Goal: Feedback & Contribution: Submit feedback/report problem

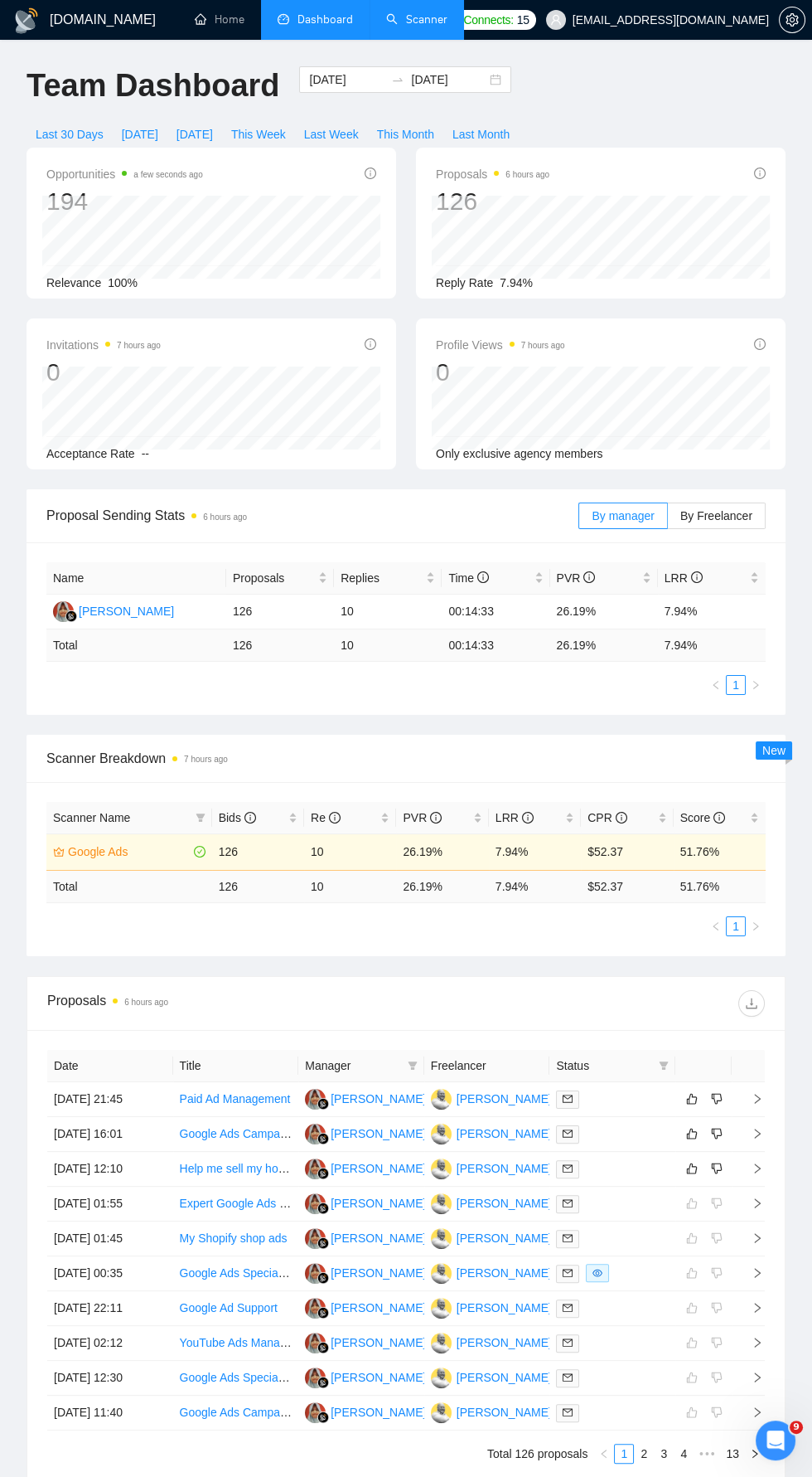
click at [415, 15] on link "Scanner" at bounding box center [417, 20] width 62 height 15
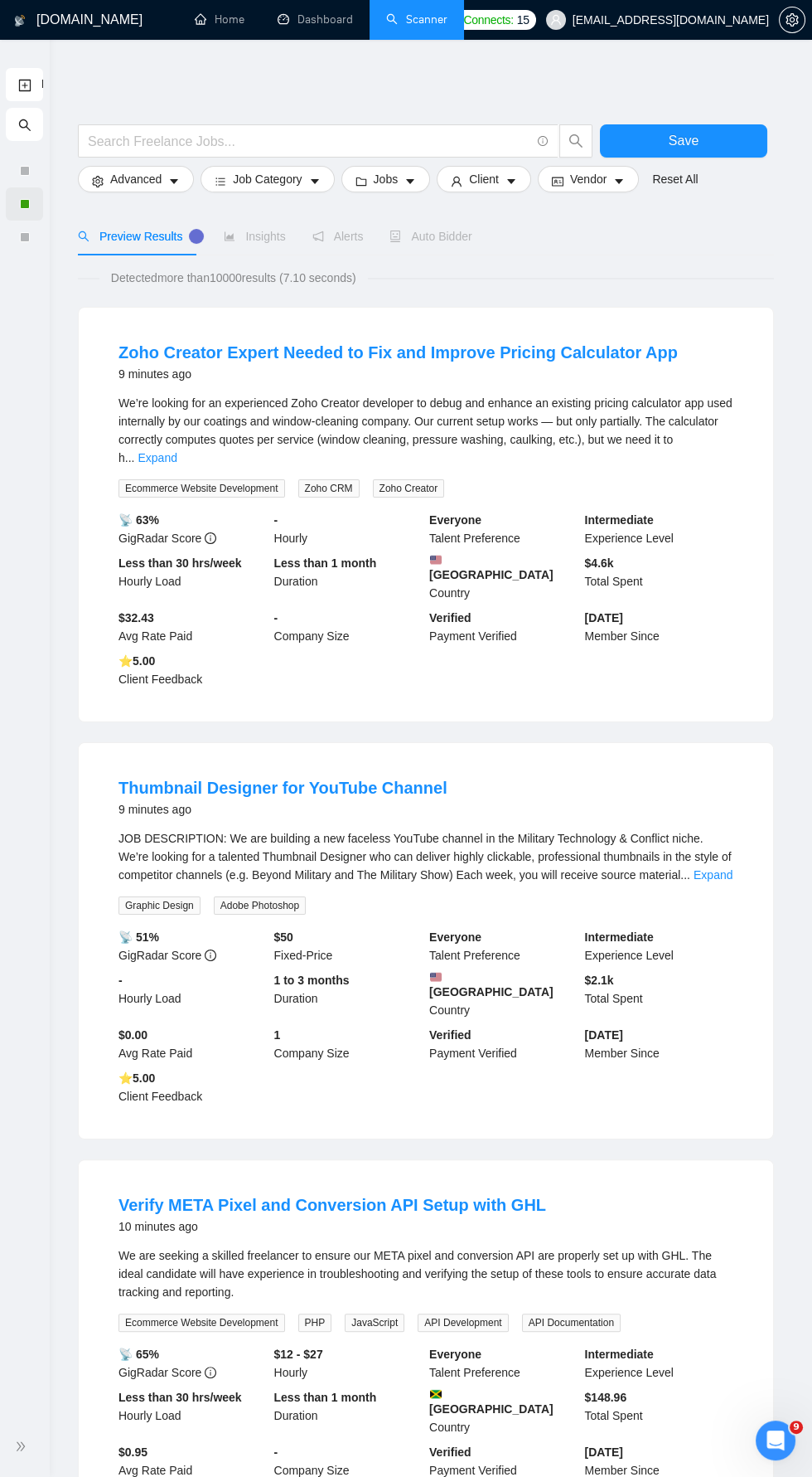
click at [42, 203] on div at bounding box center [24, 203] width 37 height 34
click at [24, 1446] on icon "double-right" at bounding box center [20, 1446] width 12 height 12
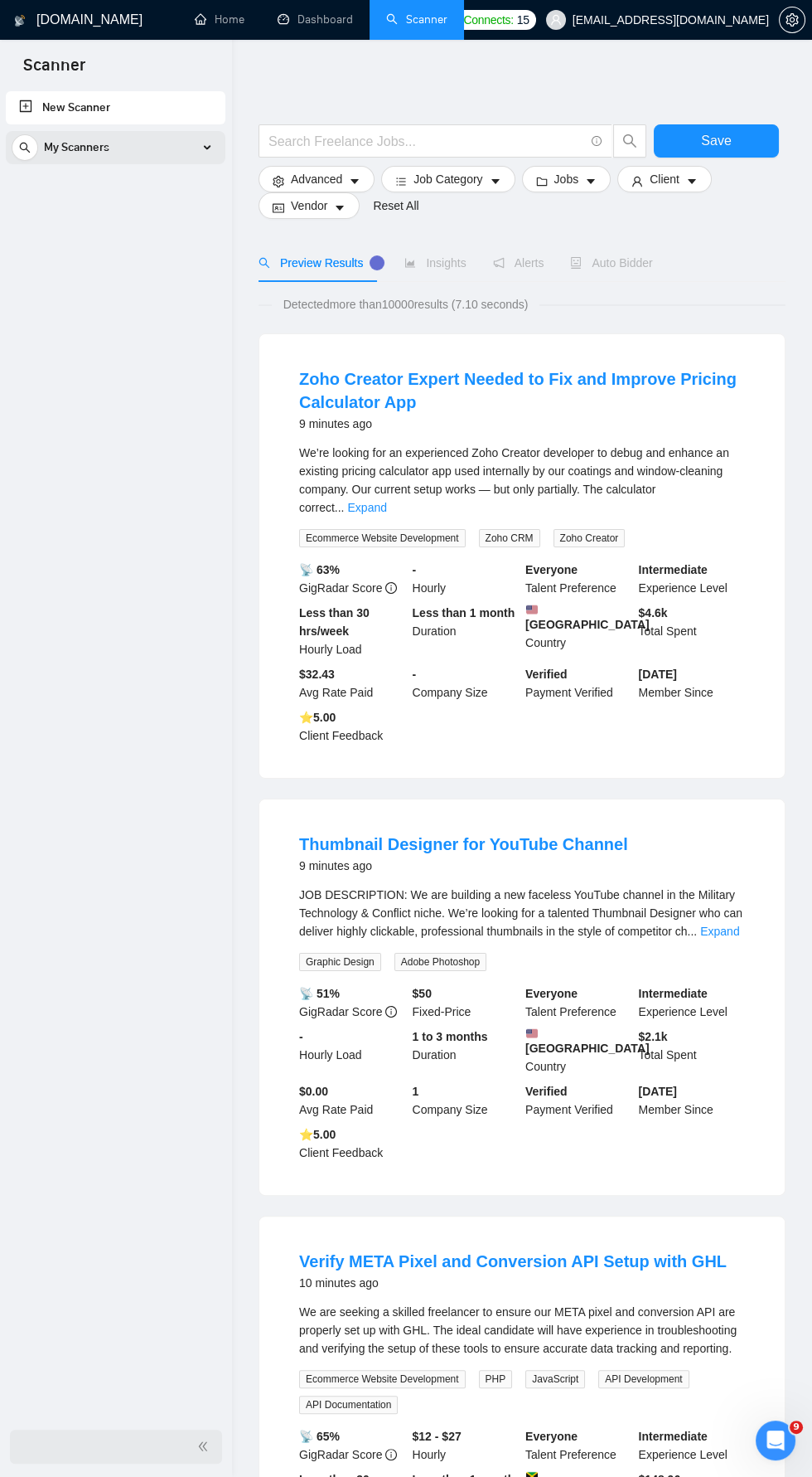
click at [208, 147] on icon at bounding box center [208, 147] width 0 height 8
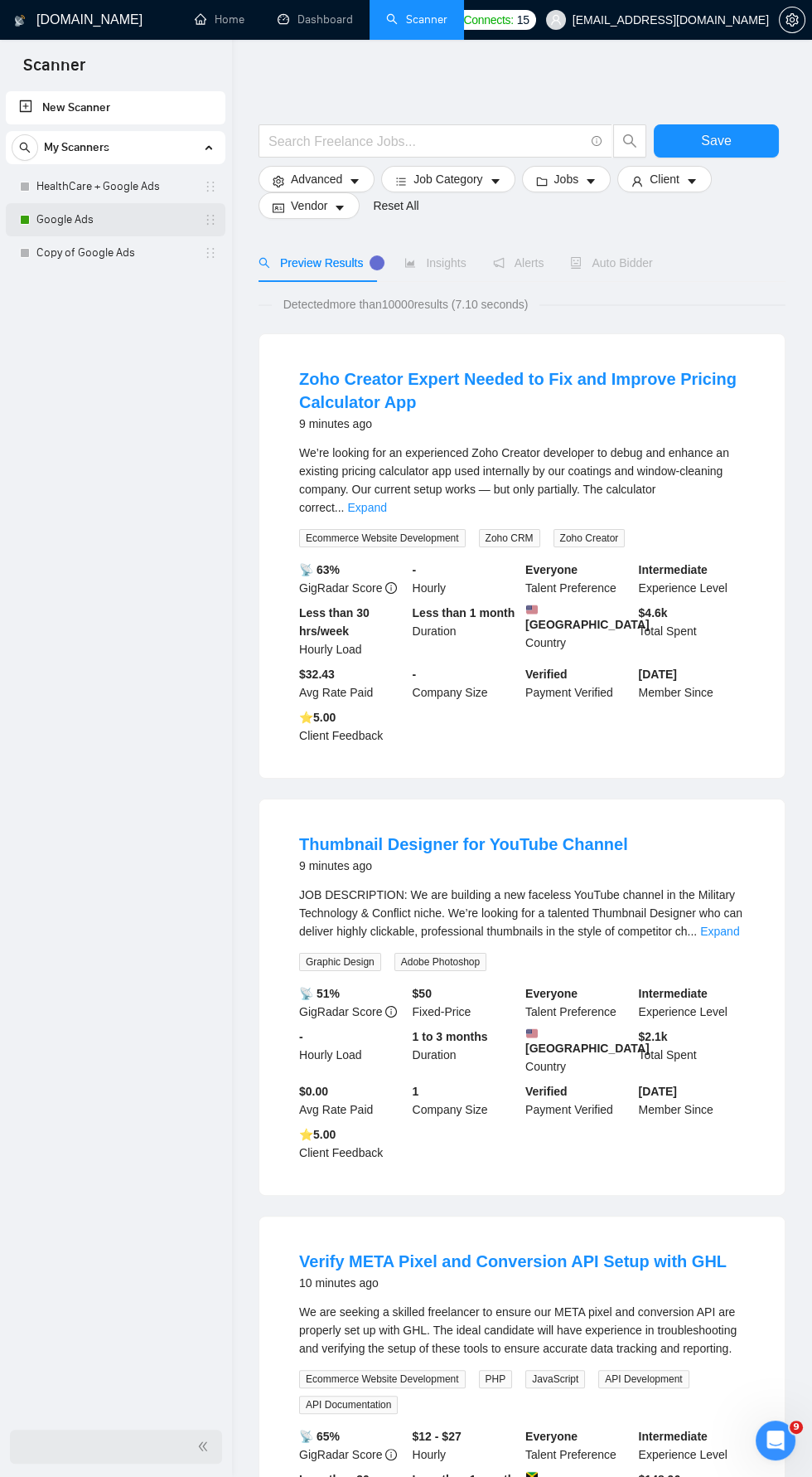
click at [122, 219] on link "Google Ads" at bounding box center [115, 220] width 158 height 34
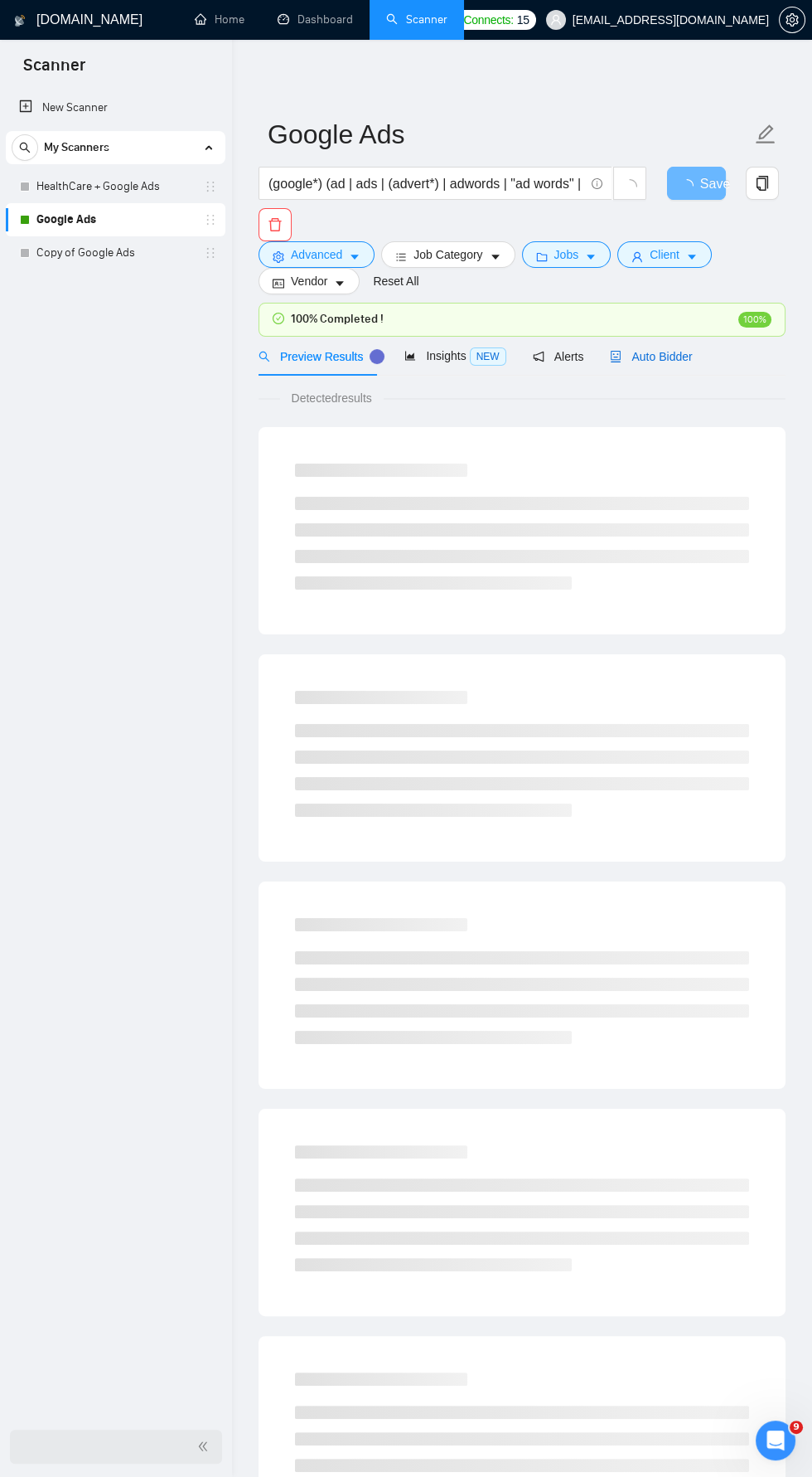
click at [656, 357] on span "Auto Bidder" at bounding box center [651, 357] width 82 height 14
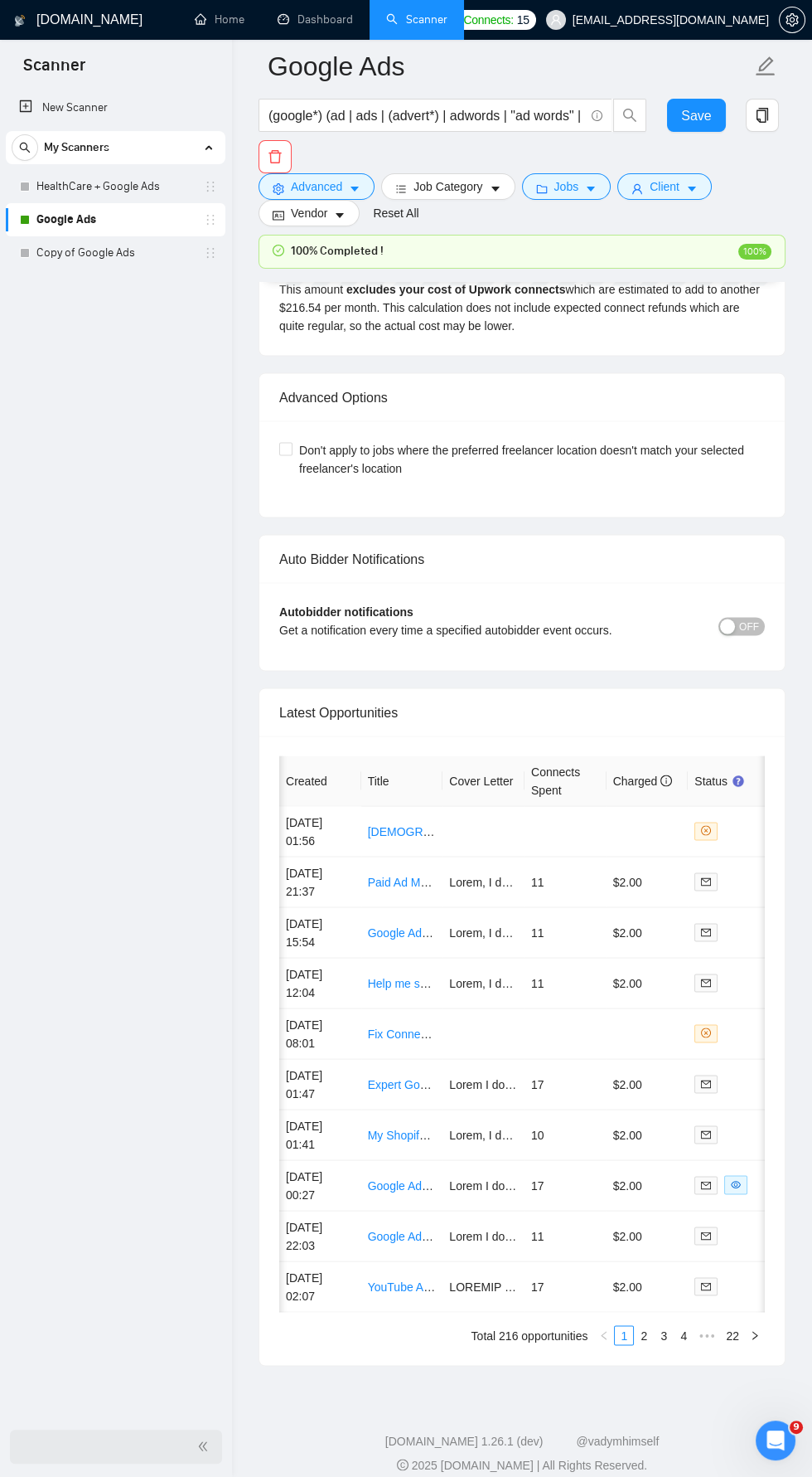
scroll to position [0, 93]
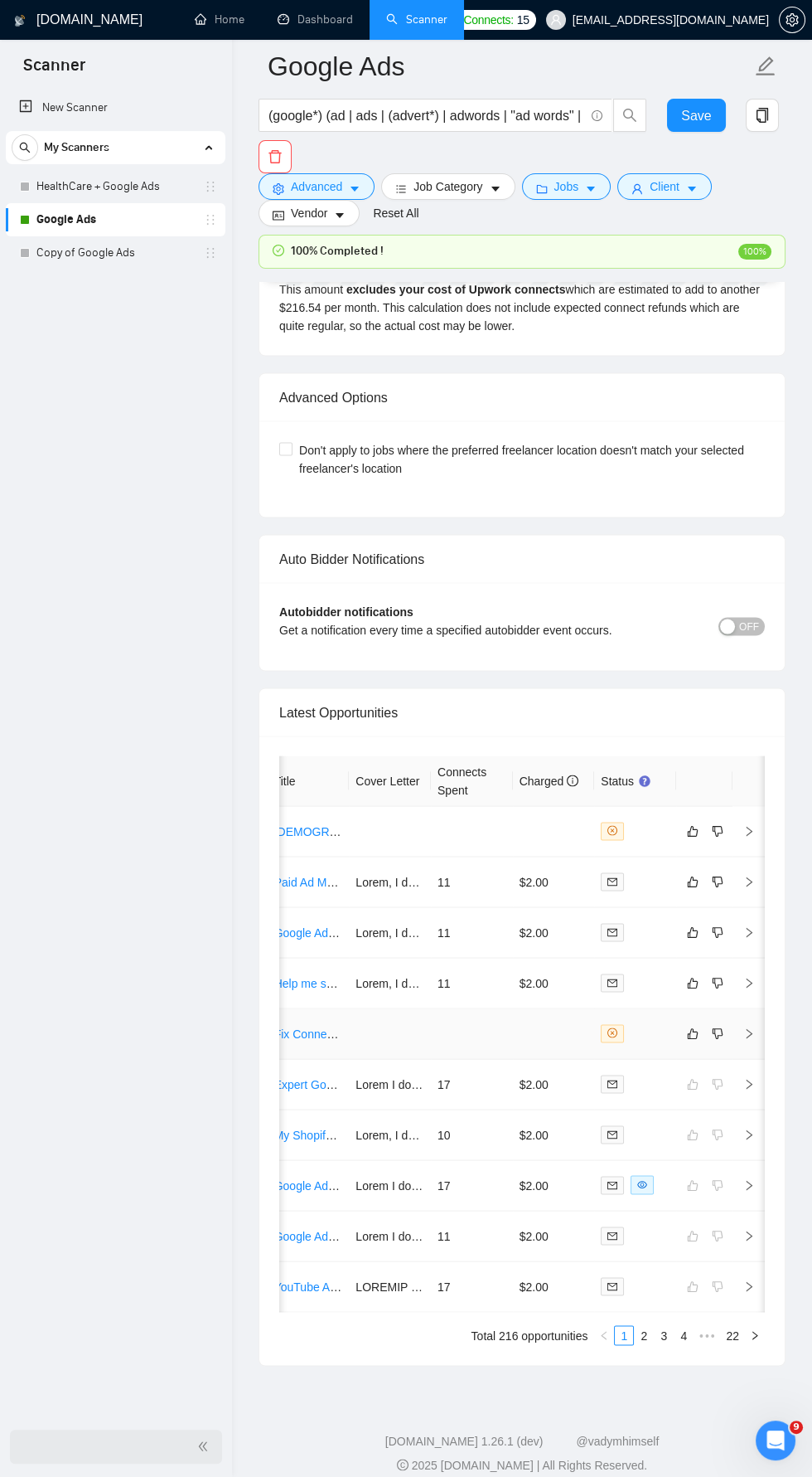
click at [748, 1028] on icon "right" at bounding box center [748, 1033] width 12 height 12
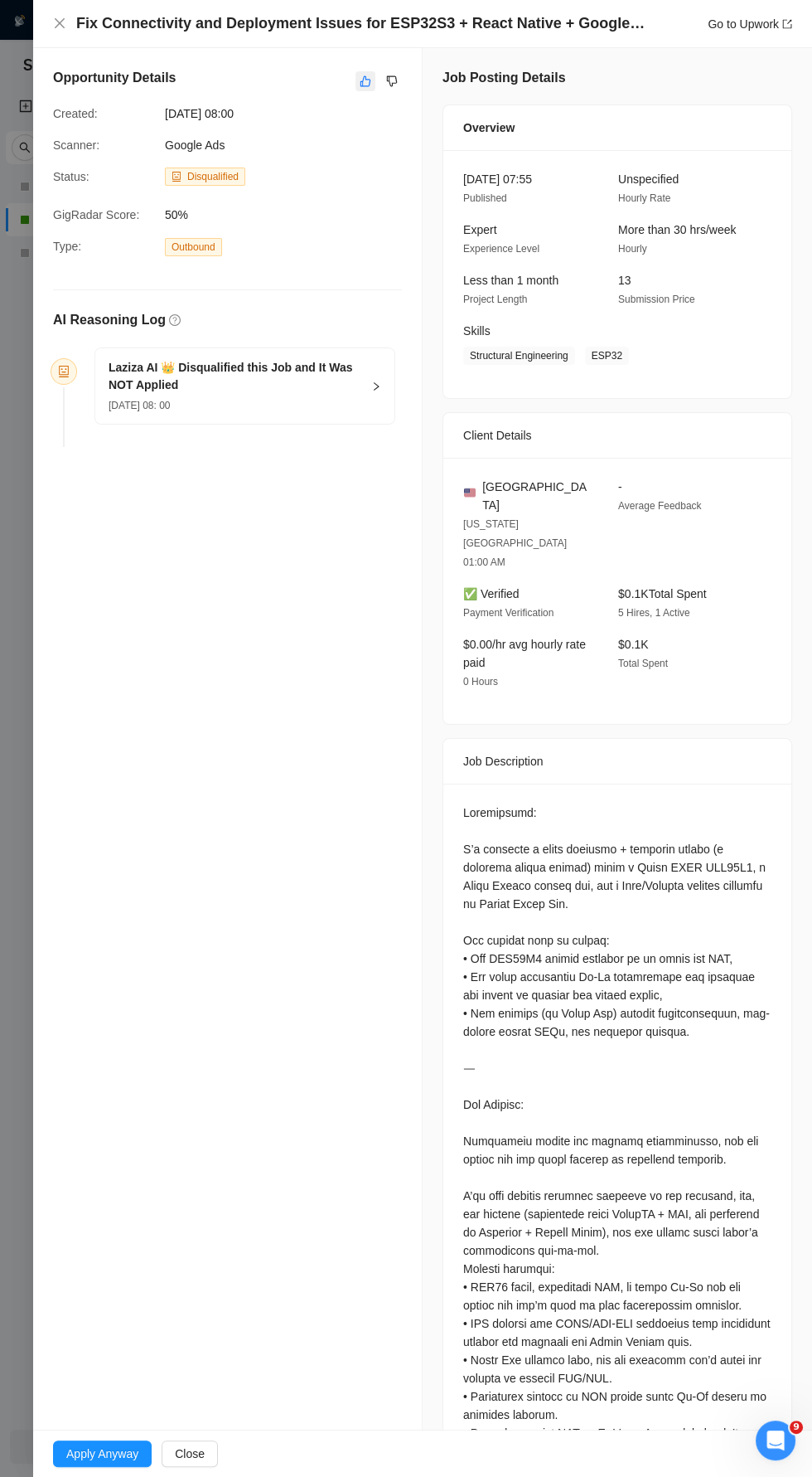
click at [360, 77] on icon "like" at bounding box center [366, 81] width 12 height 14
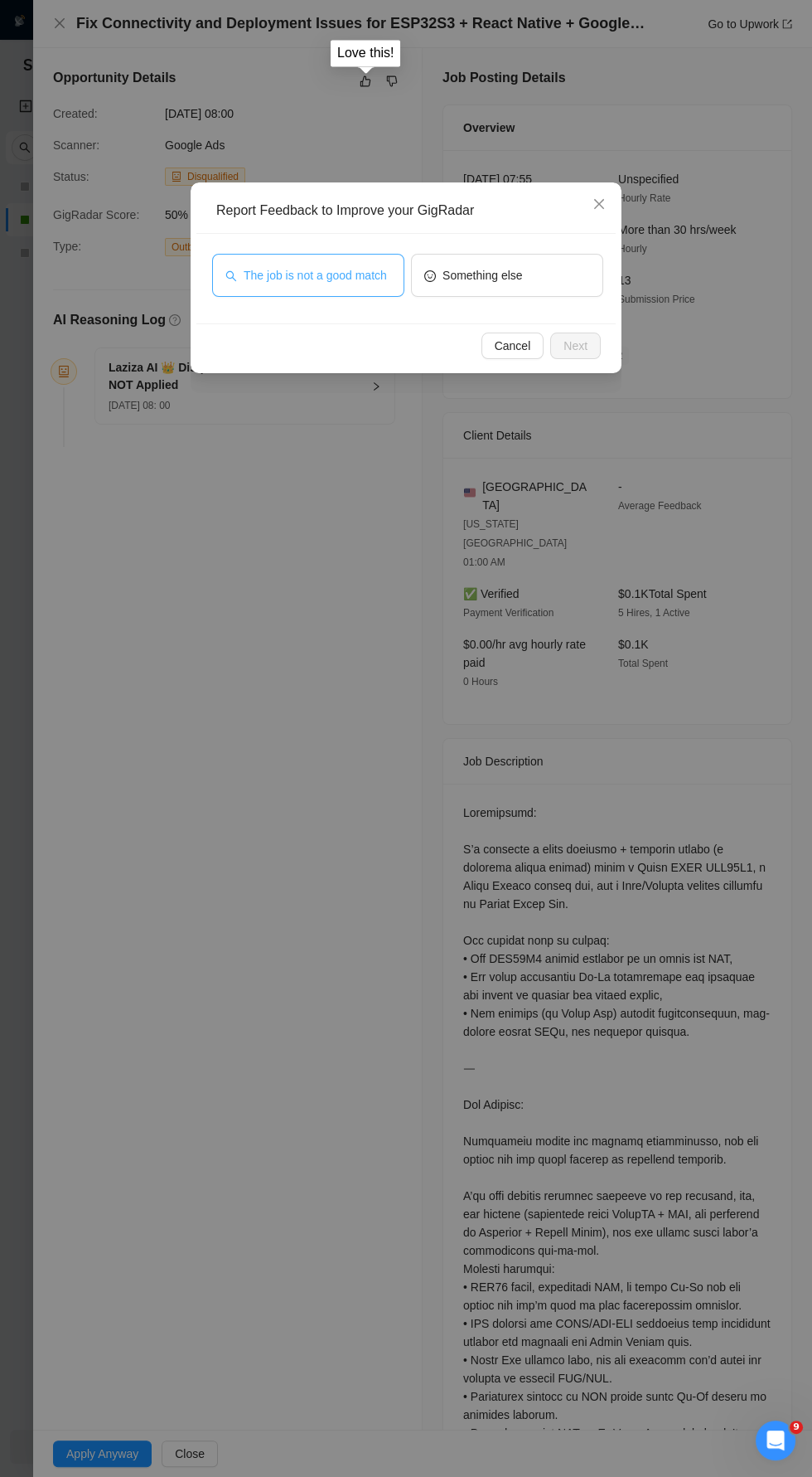
click at [347, 274] on span "The job is not a good match" at bounding box center [316, 275] width 143 height 18
click at [577, 345] on span "Next" at bounding box center [575, 346] width 24 height 18
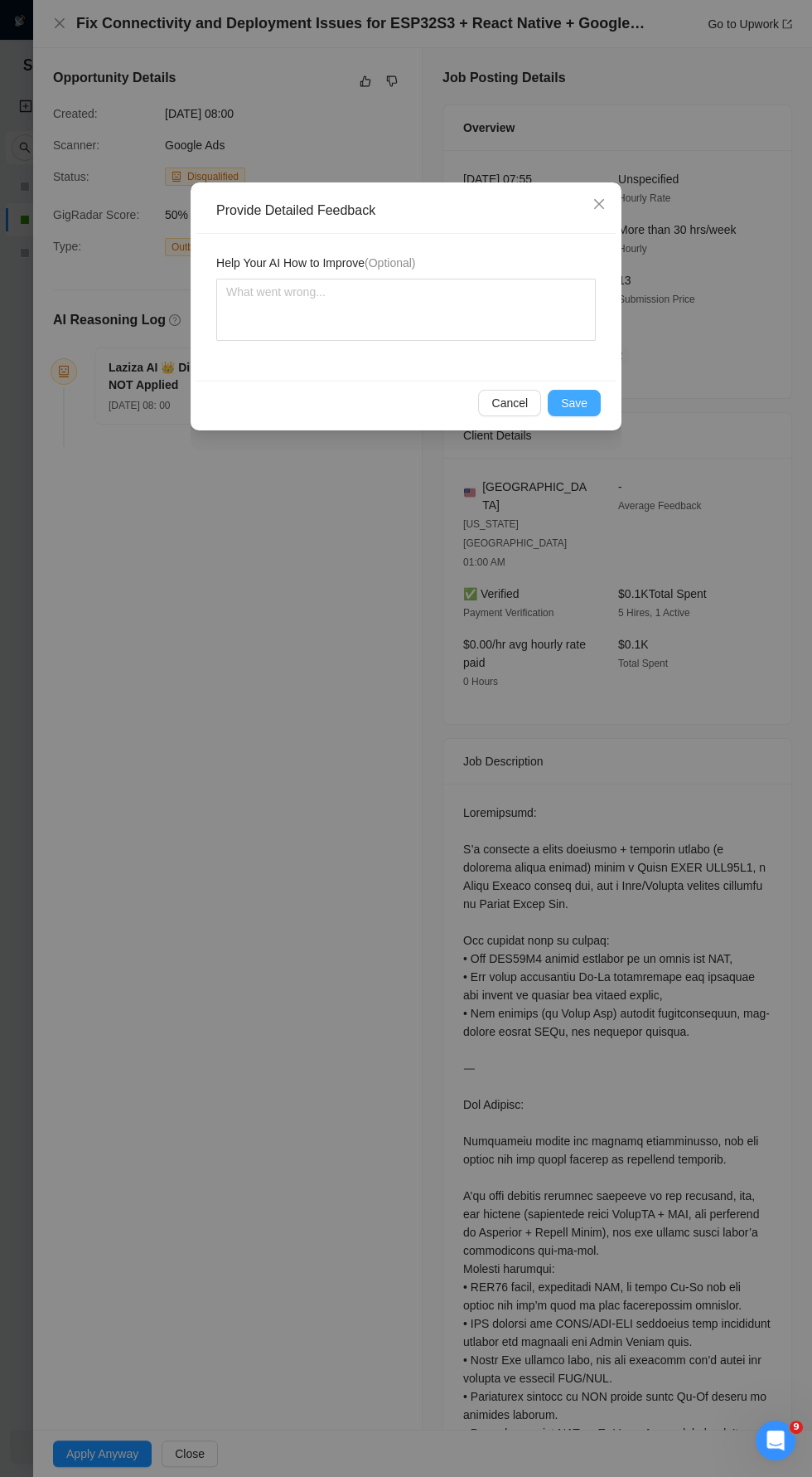
click at [598, 399] on button "Save" at bounding box center [574, 402] width 53 height 26
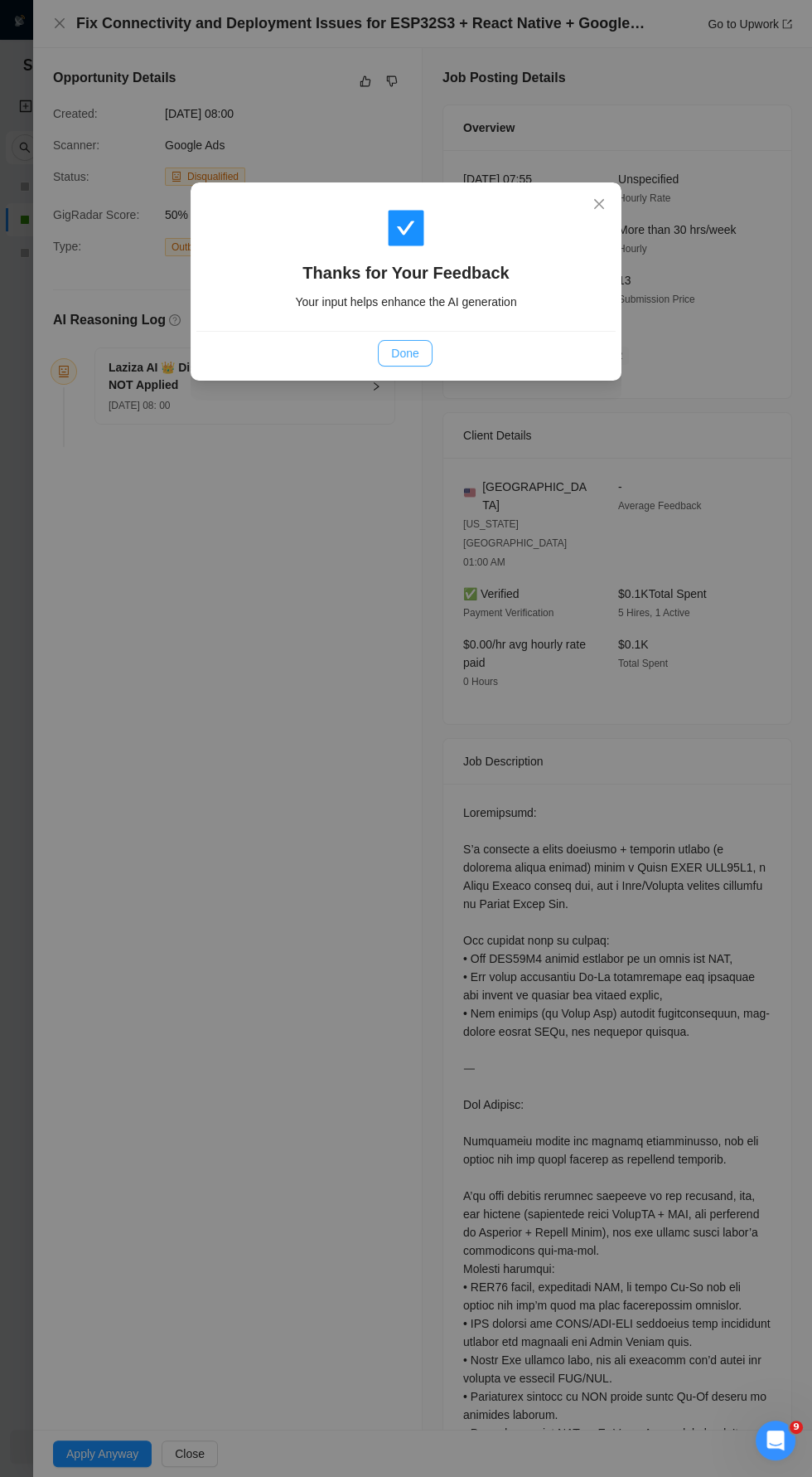
click at [407, 352] on span "Done" at bounding box center [405, 353] width 27 height 18
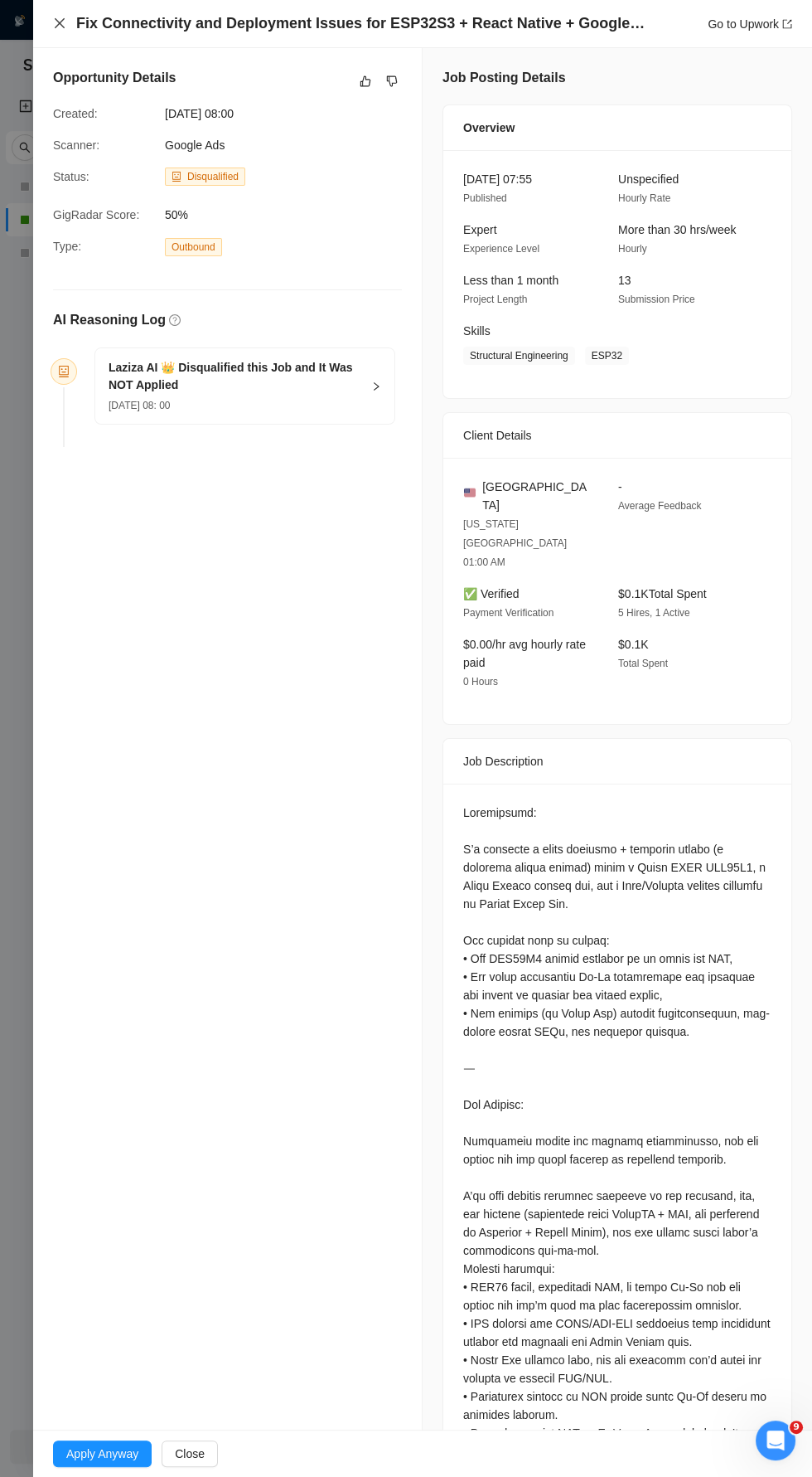
click at [61, 24] on icon "close" at bounding box center [59, 23] width 14 height 14
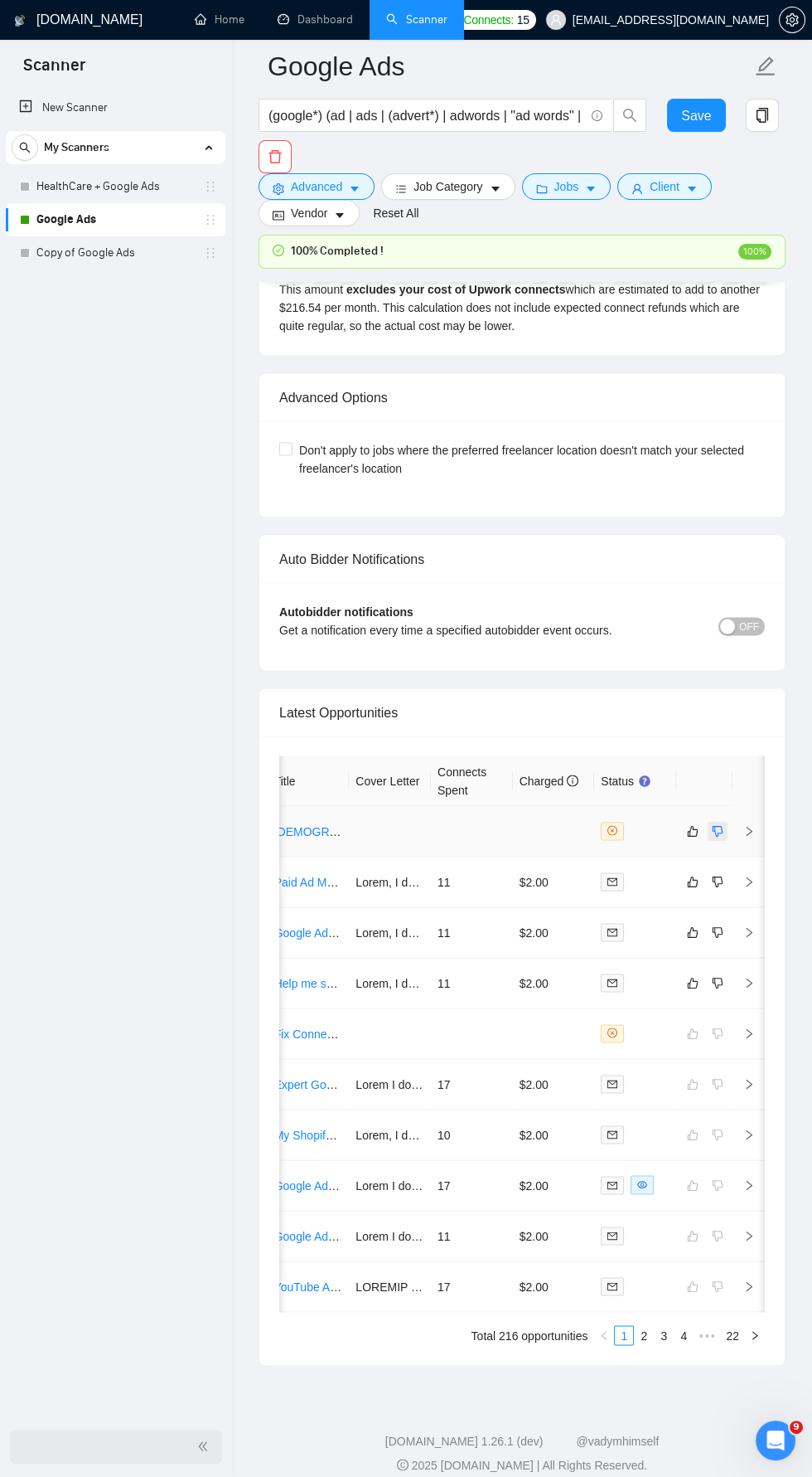
click at [725, 821] on button "button" at bounding box center [718, 831] width 20 height 20
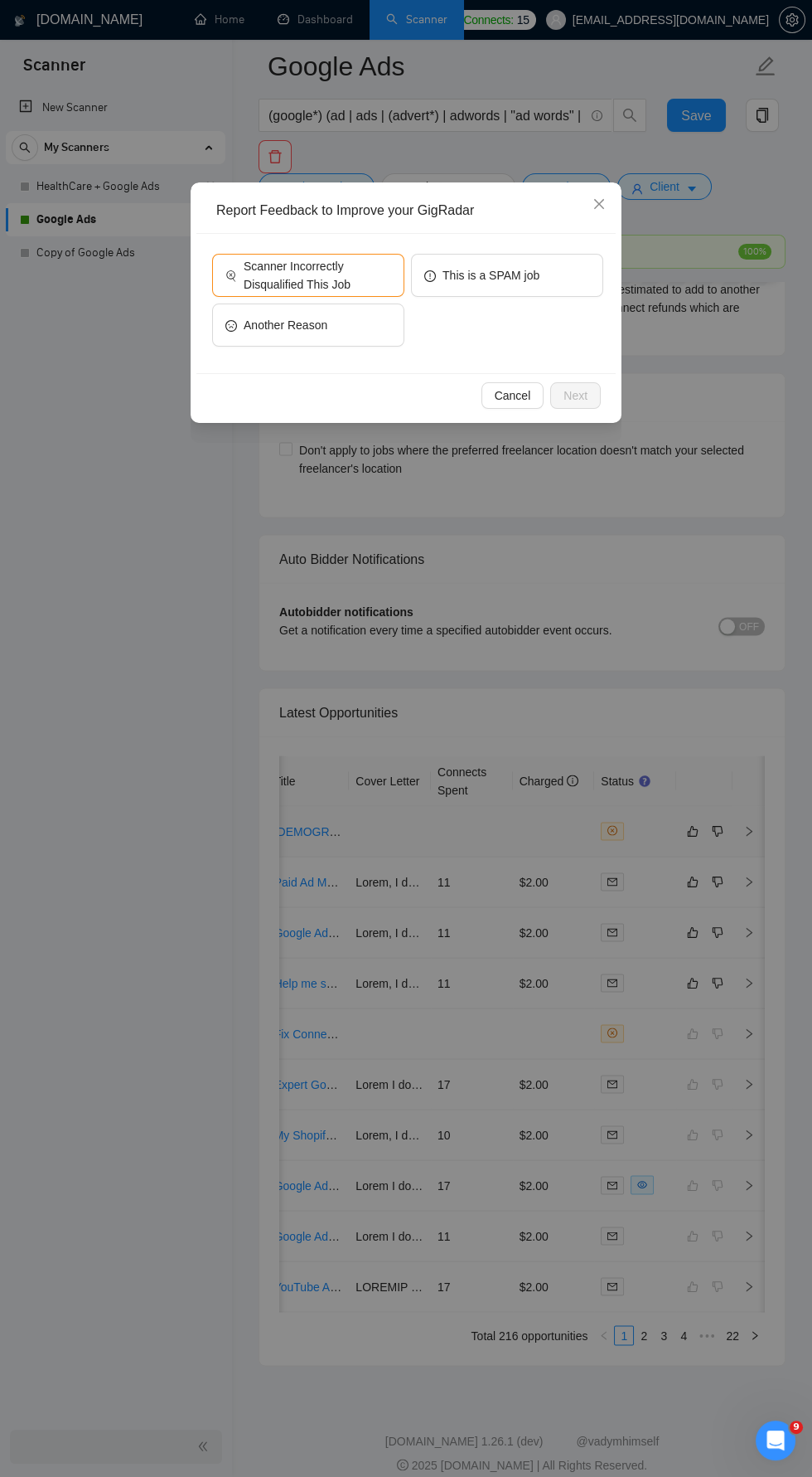
click at [677, 537] on div "Report Feedback to Improve your GigRadar Scanner Incorrectly Disqualified This …" at bounding box center [406, 738] width 812 height 1477
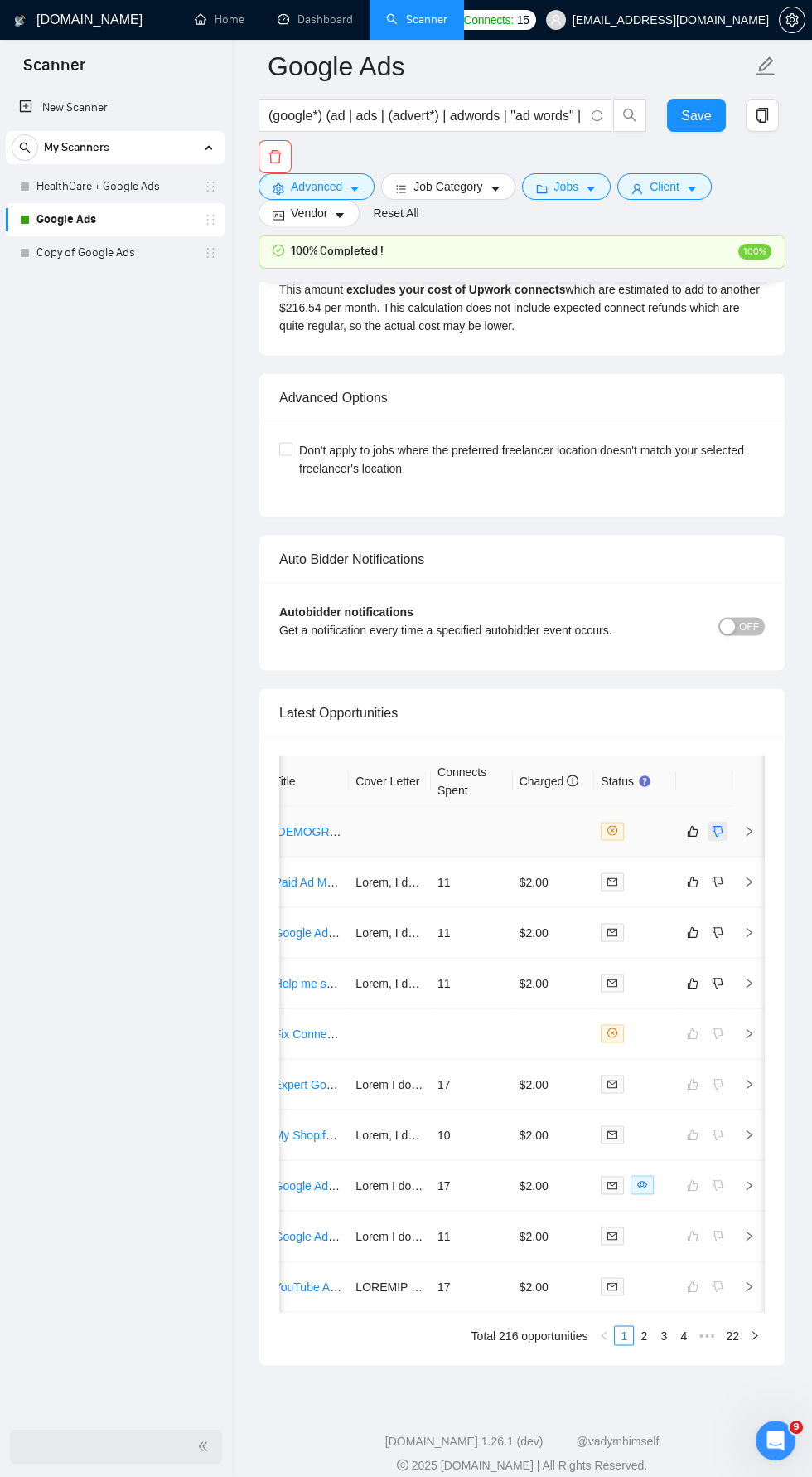
click at [726, 821] on button "button" at bounding box center [718, 831] width 20 height 20
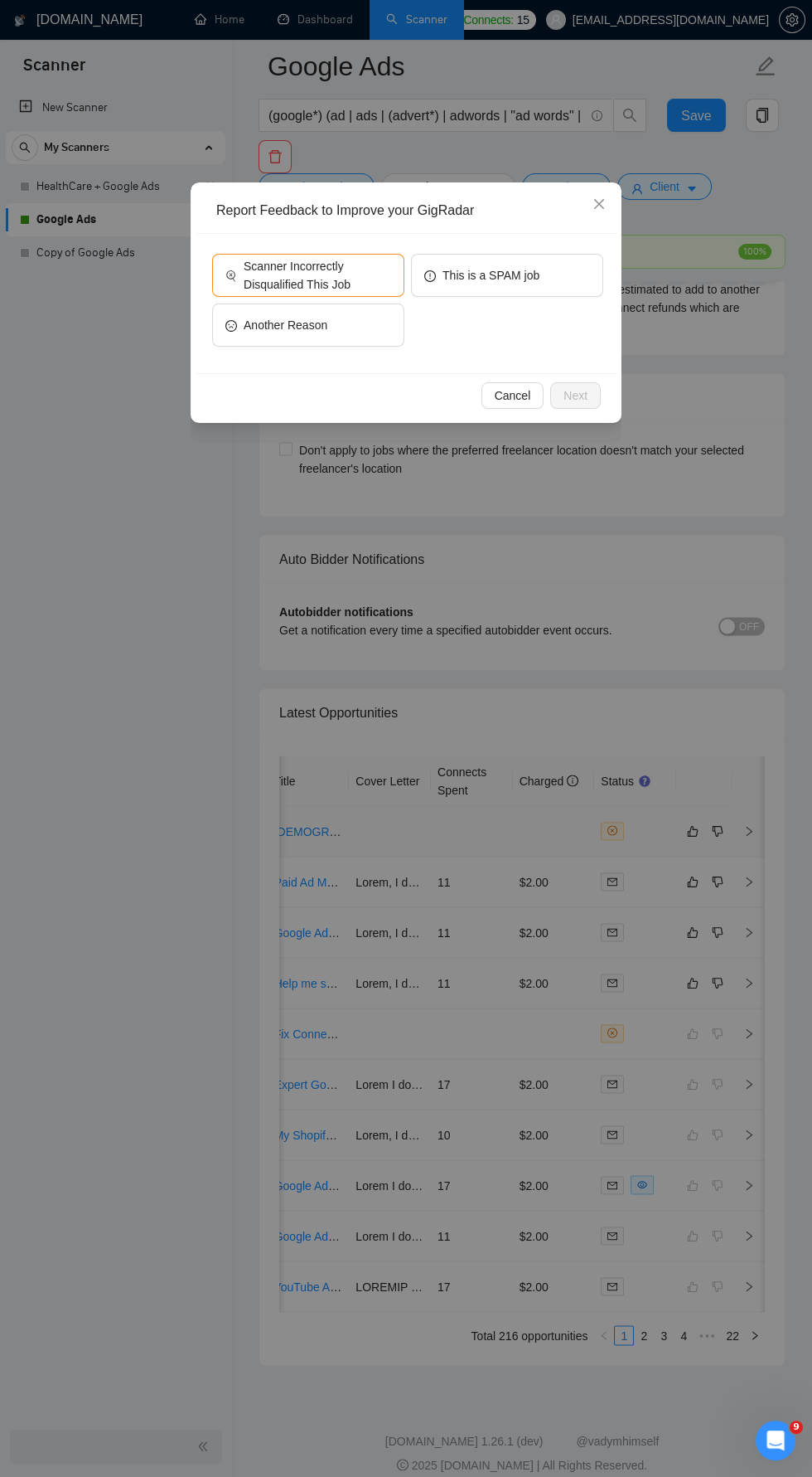
click at [676, 590] on div "Report Feedback to Improve your GigRadar Scanner Incorrectly Disqualified This …" at bounding box center [406, 738] width 812 height 1477
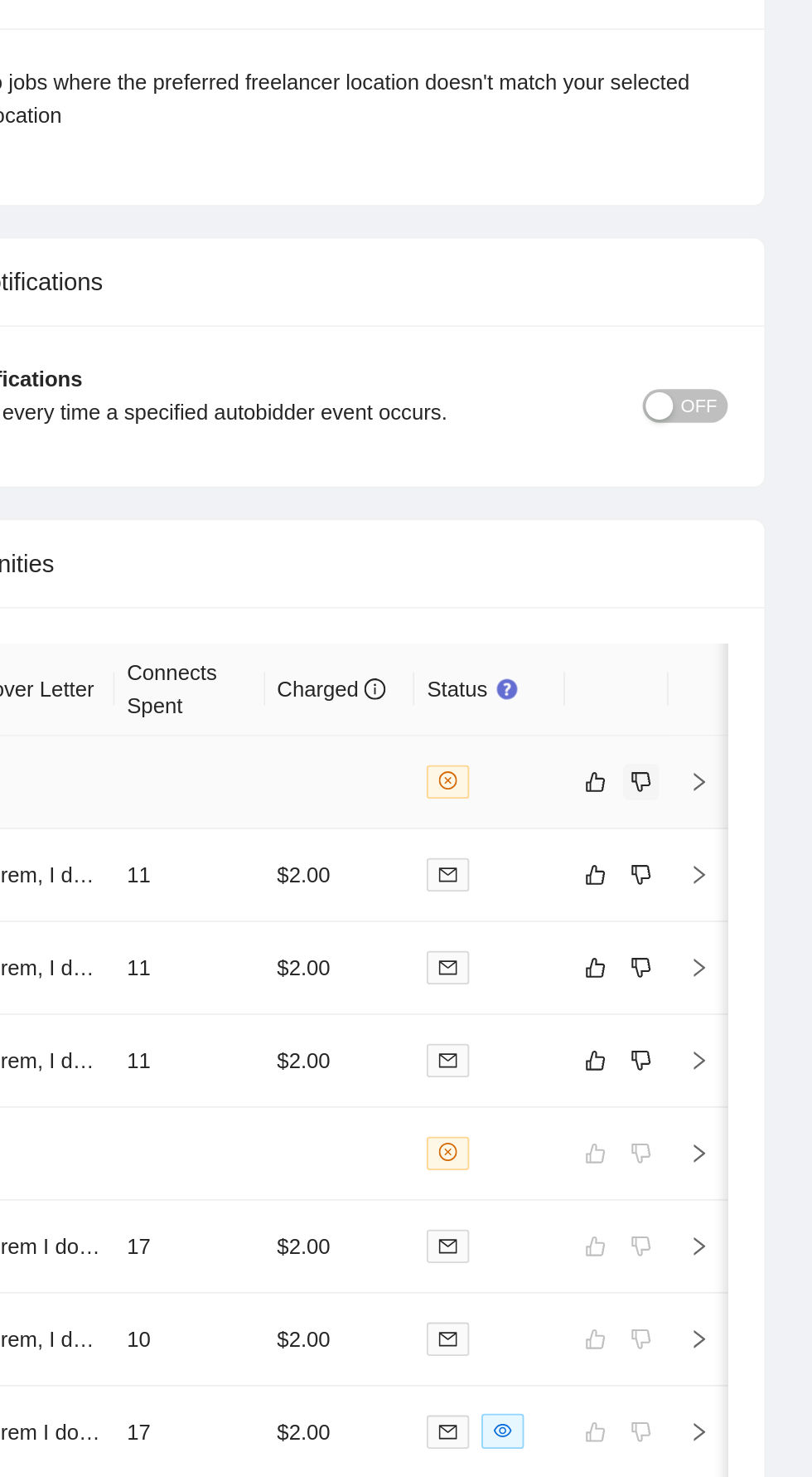
scroll to position [4214, 0]
click at [752, 825] on icon "right" at bounding box center [748, 831] width 12 height 12
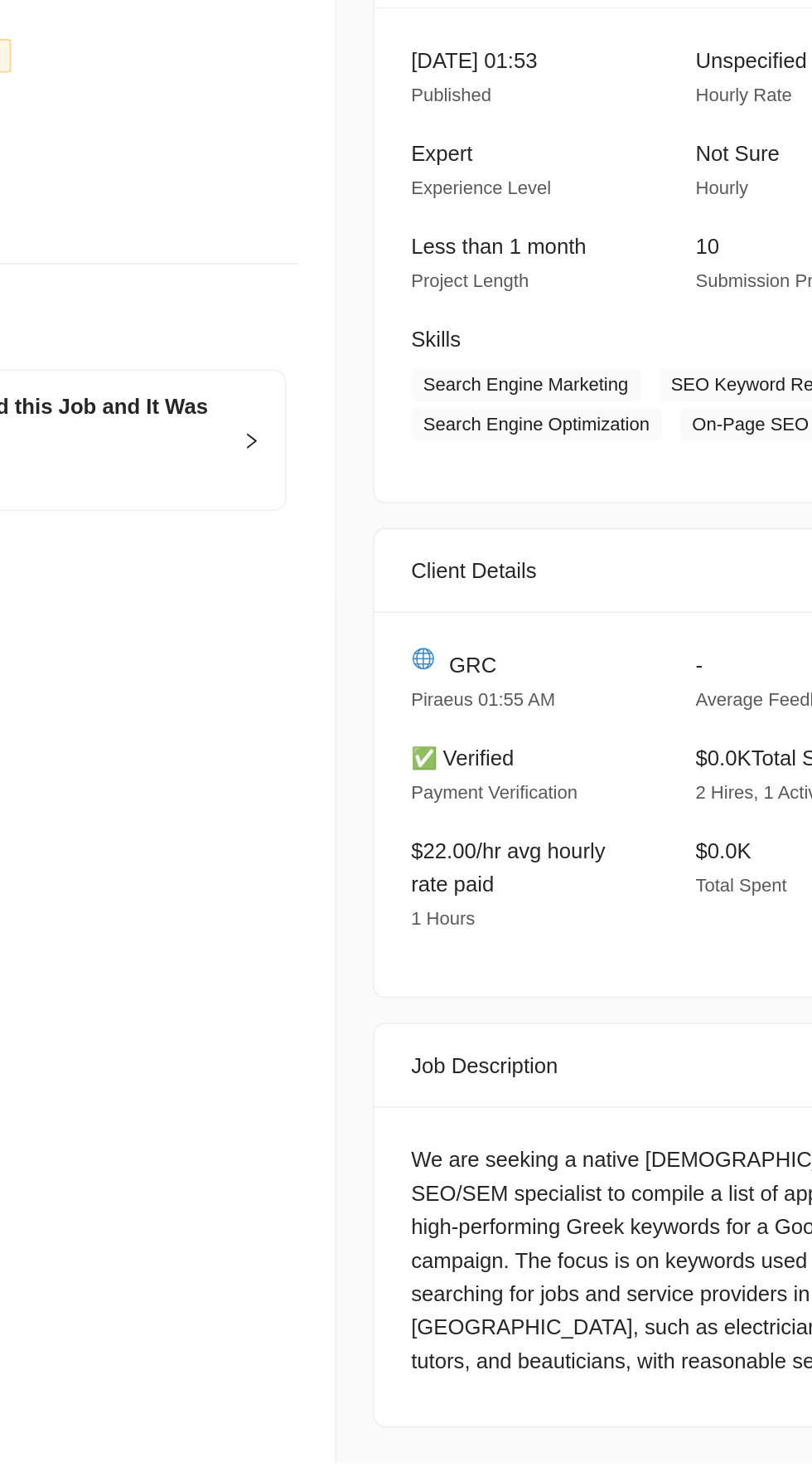
scroll to position [4214, 0]
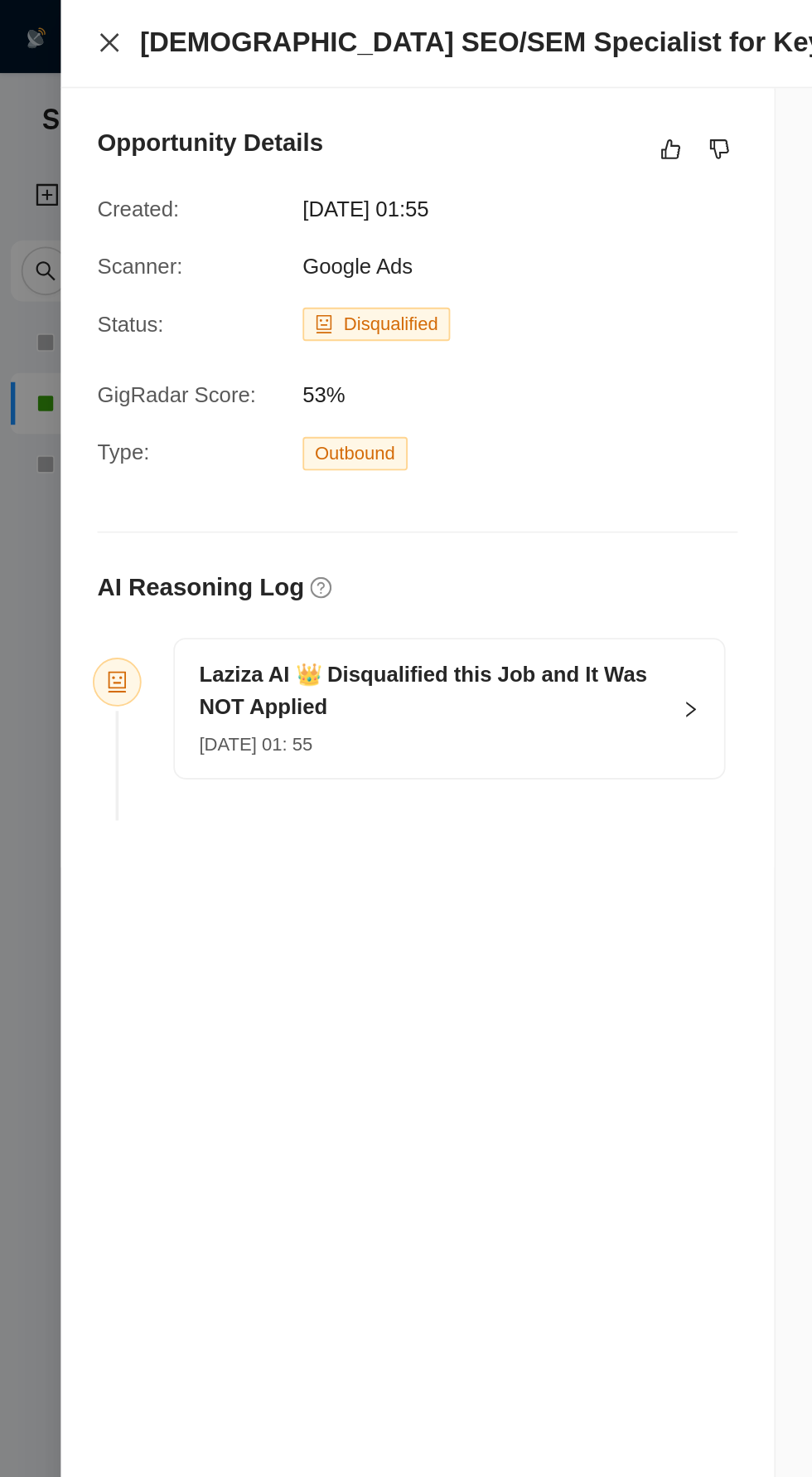
click at [57, 24] on icon "close" at bounding box center [59, 23] width 14 height 14
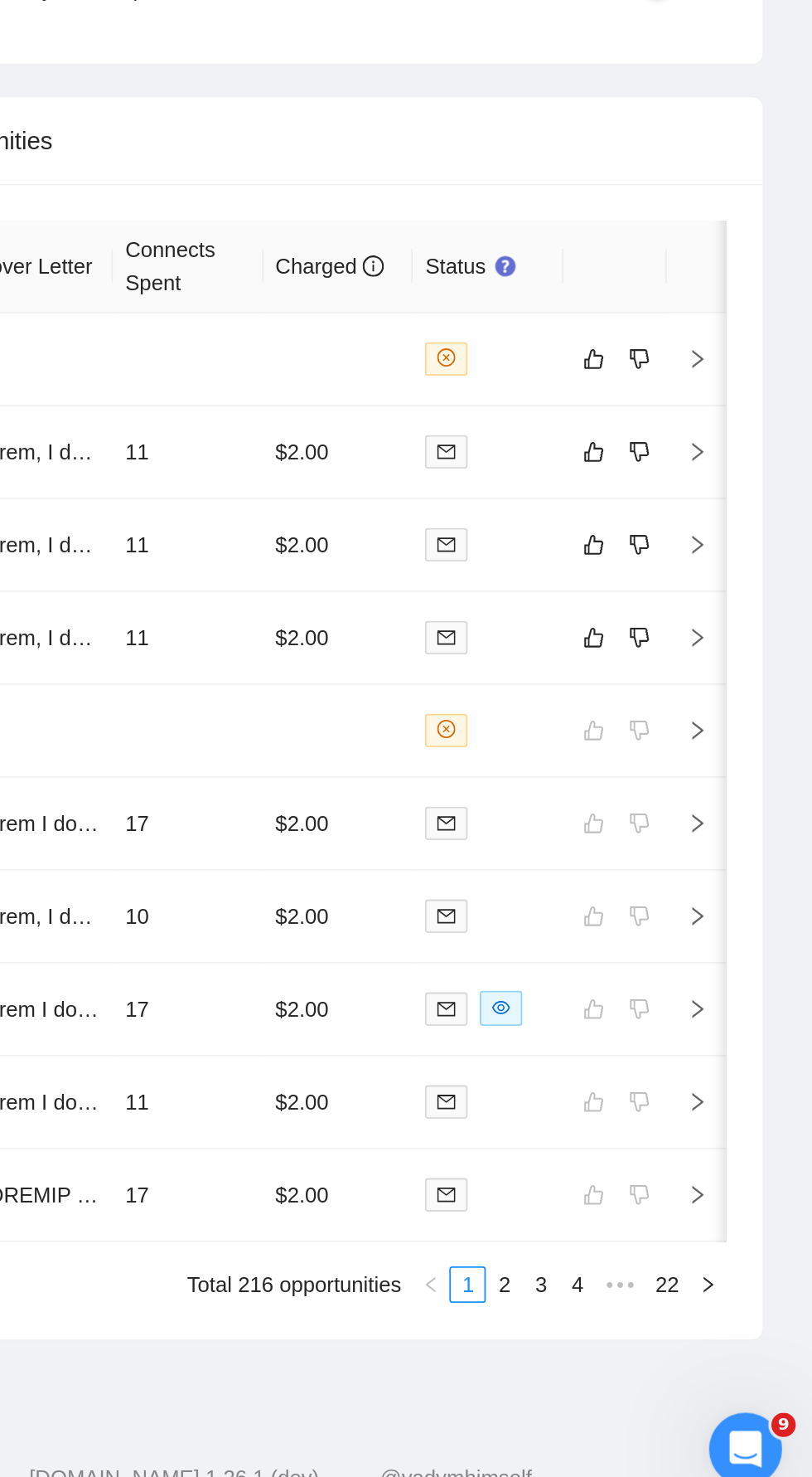
scroll to position [4199, 0]
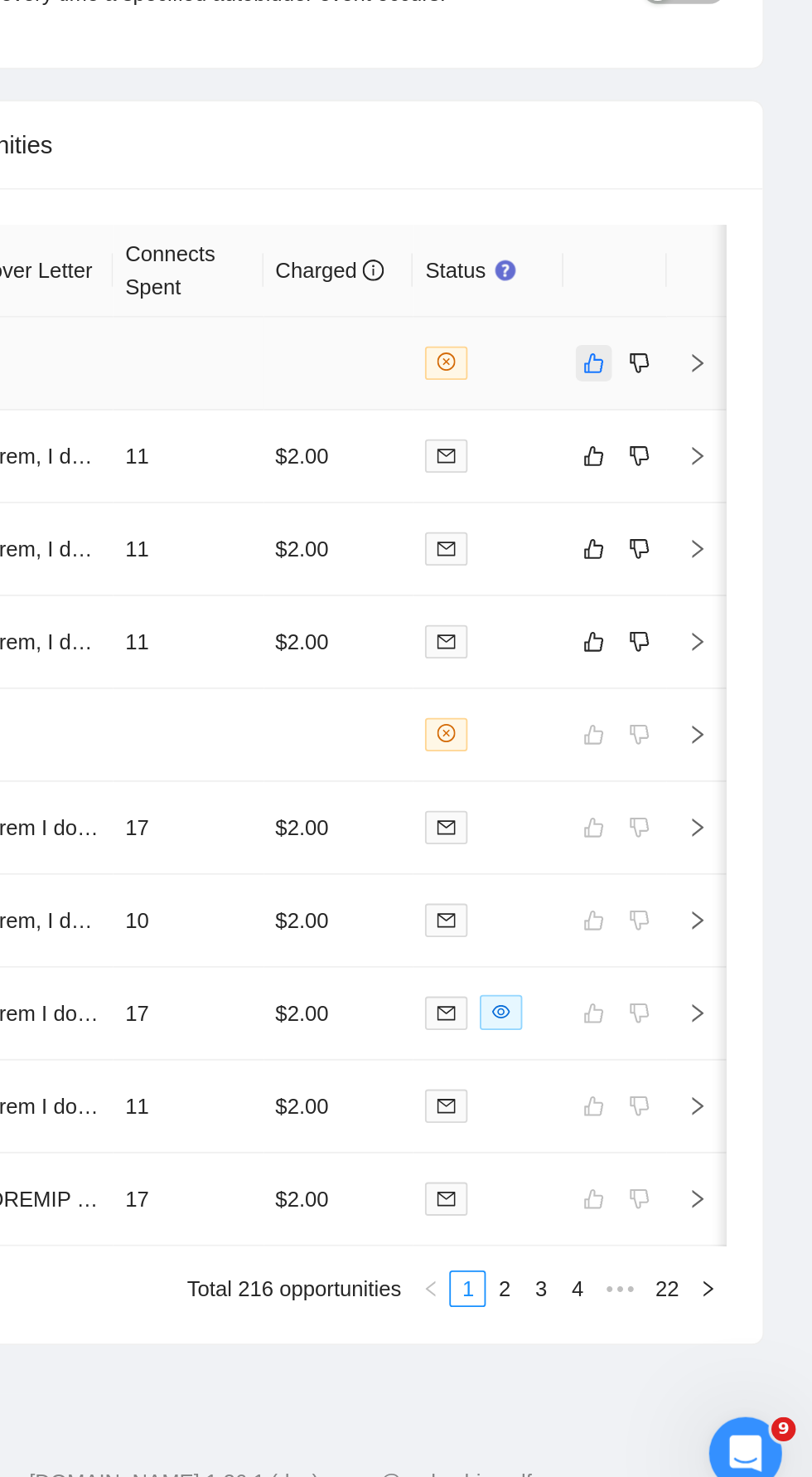
click at [692, 840] on icon "like" at bounding box center [692, 846] width 12 height 14
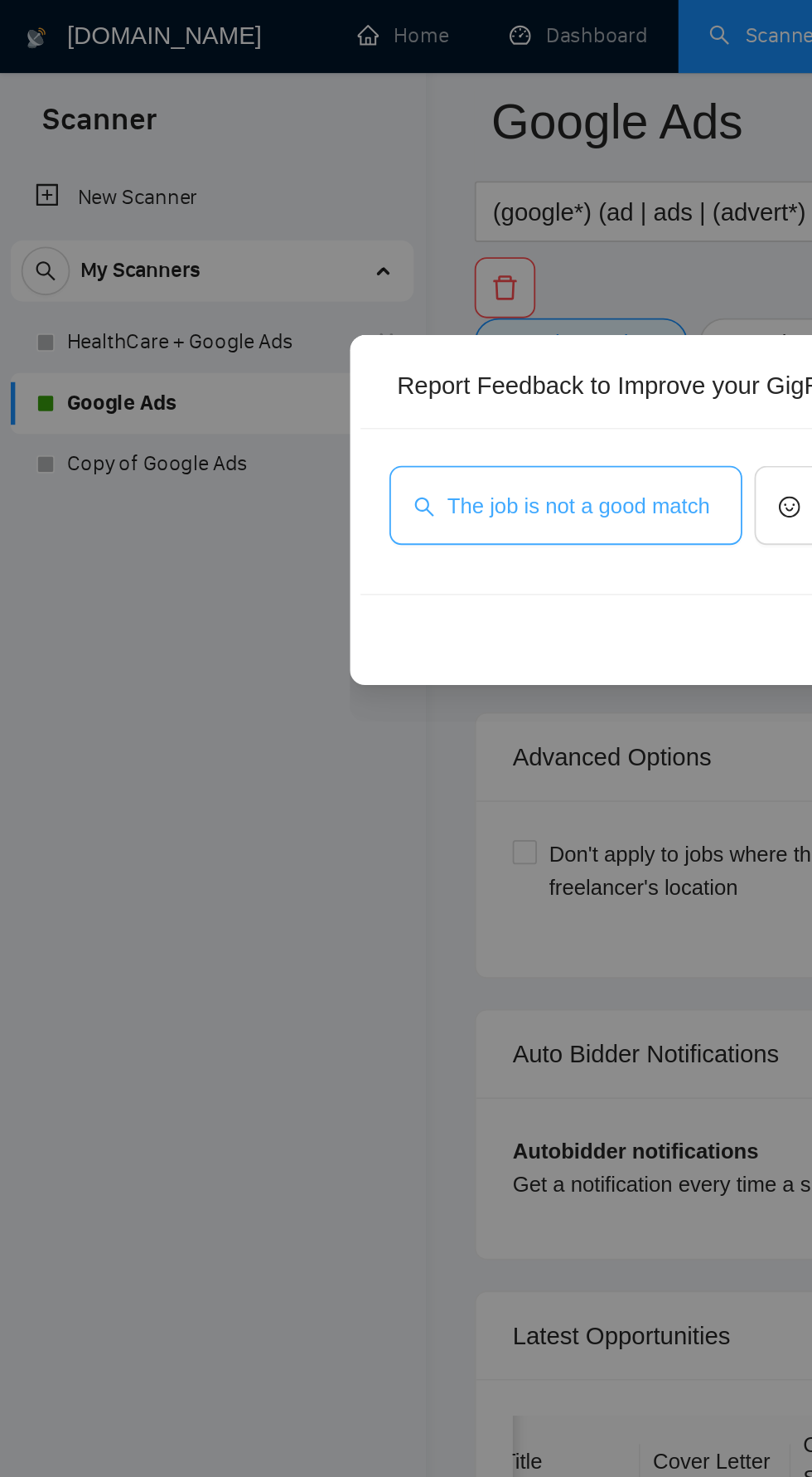
click at [354, 274] on span "The job is not a good match" at bounding box center [316, 275] width 143 height 18
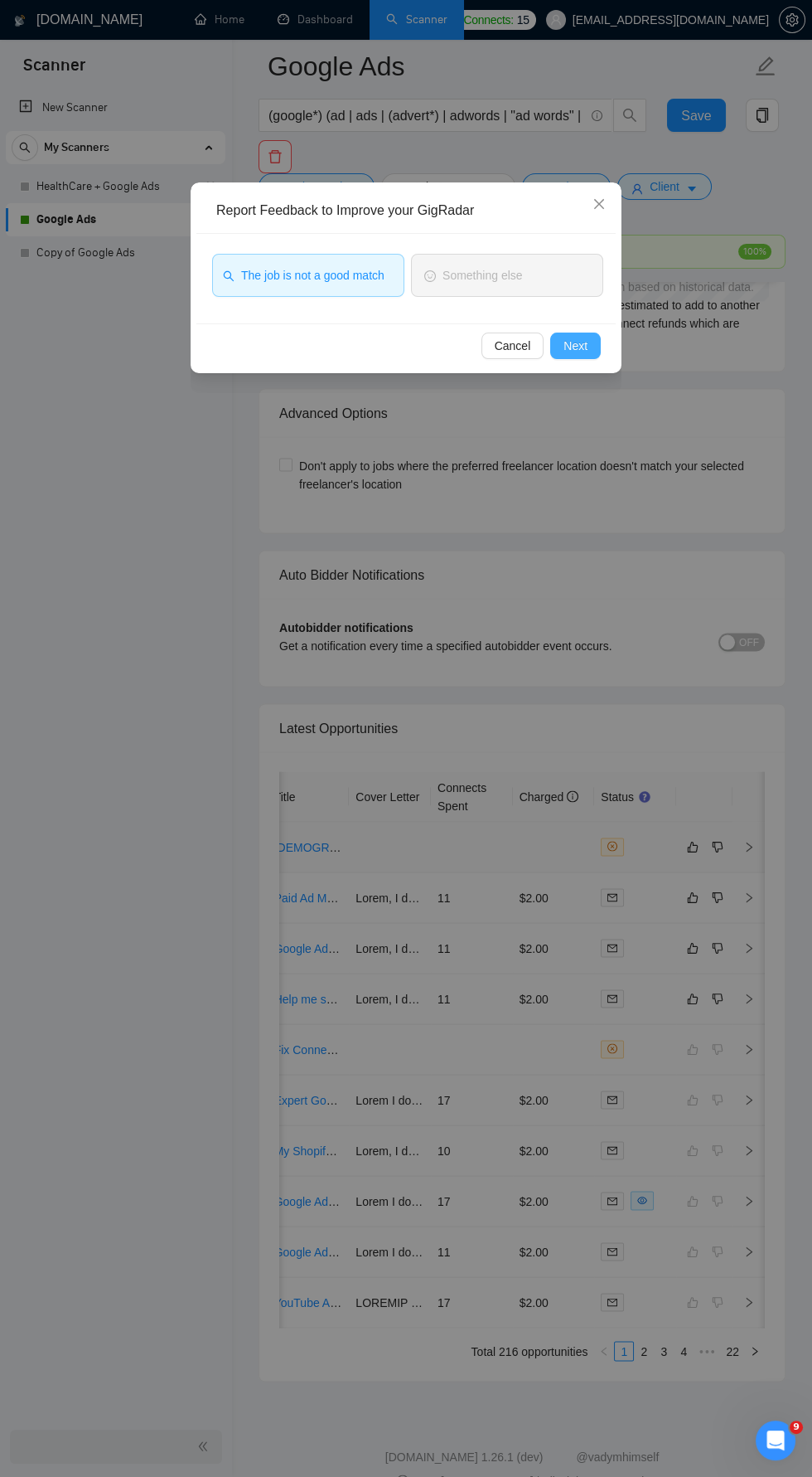
click at [592, 348] on button "Next" at bounding box center [576, 345] width 51 height 26
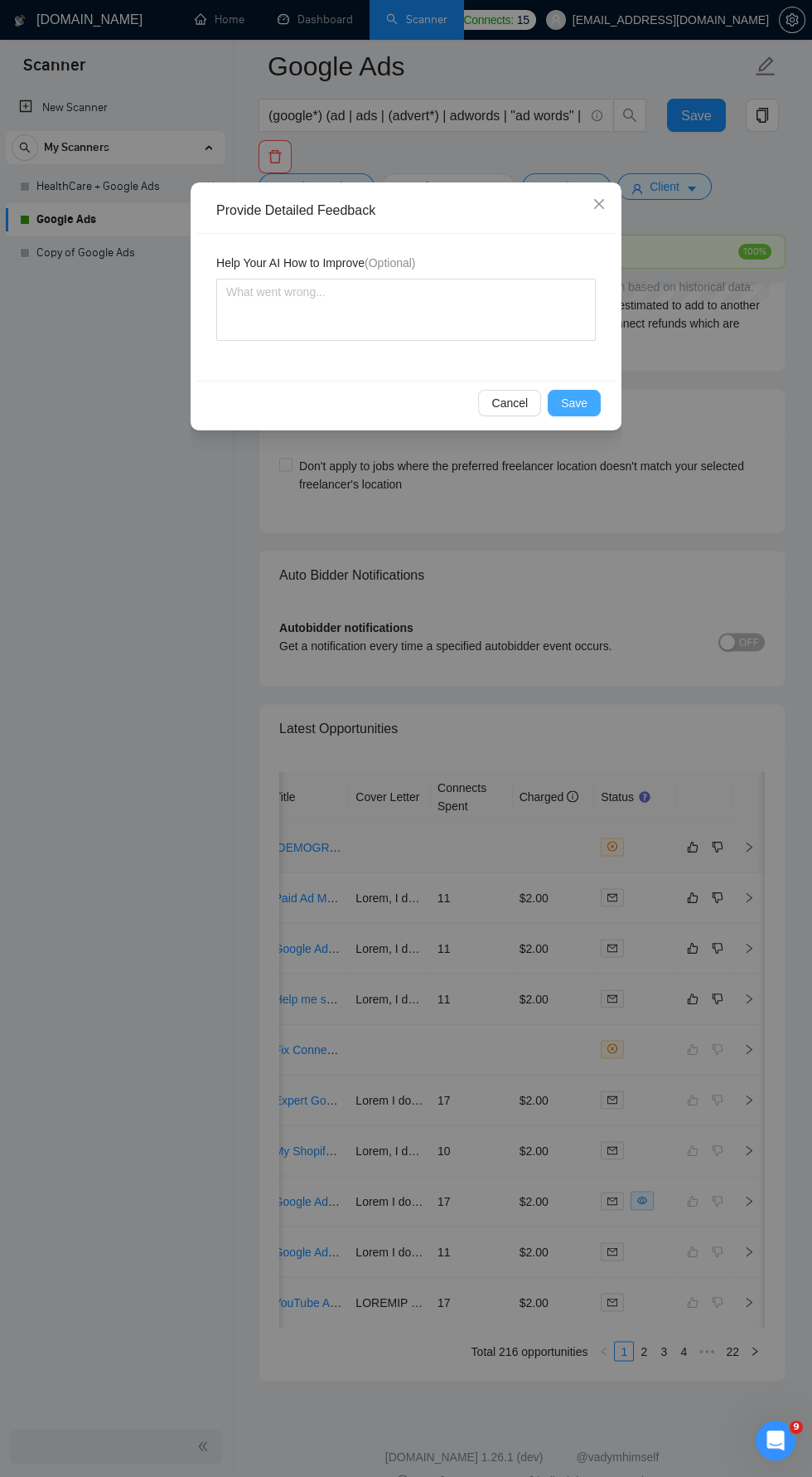
click at [593, 399] on button "Save" at bounding box center [574, 402] width 53 height 26
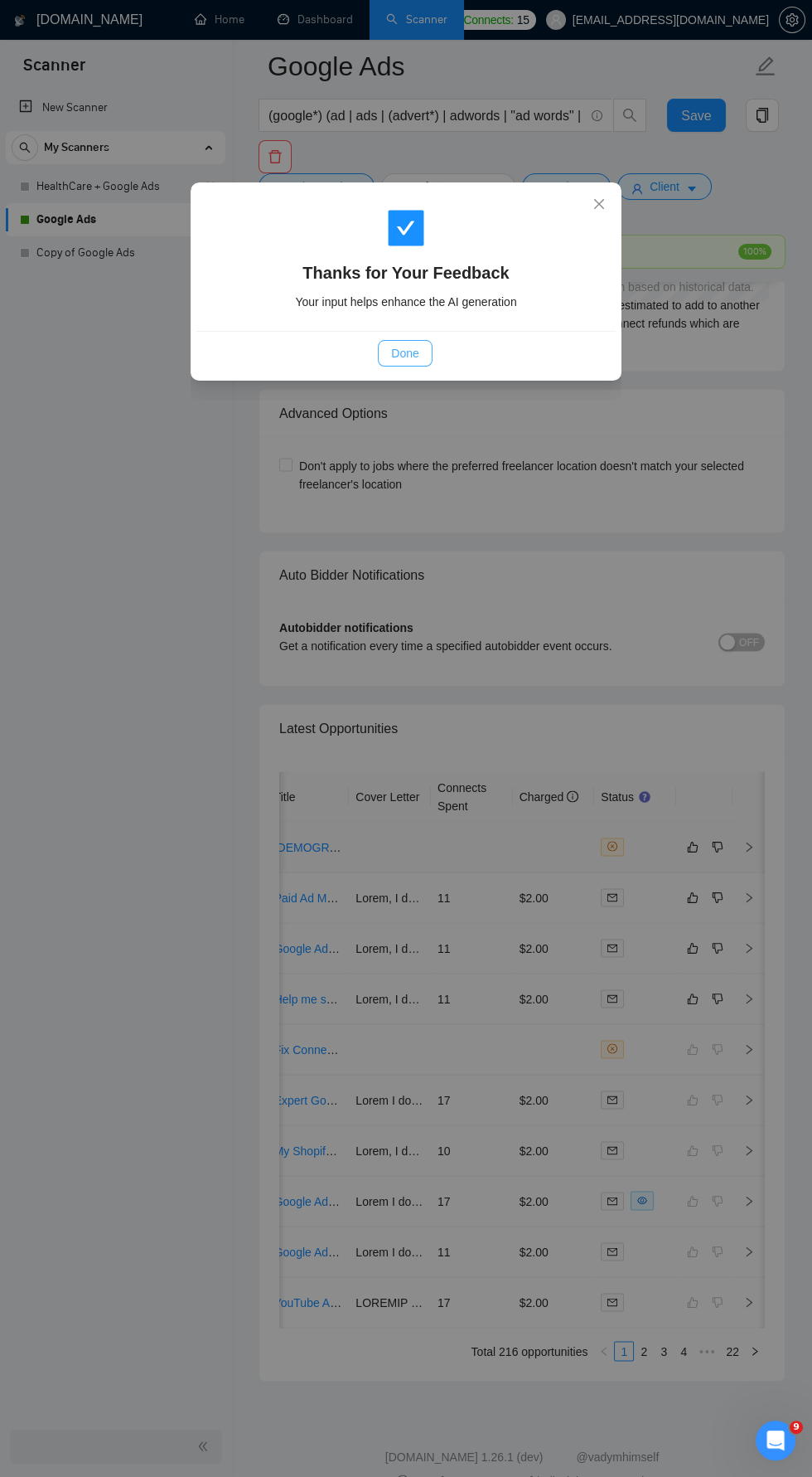
click at [408, 353] on span "Done" at bounding box center [405, 353] width 27 height 18
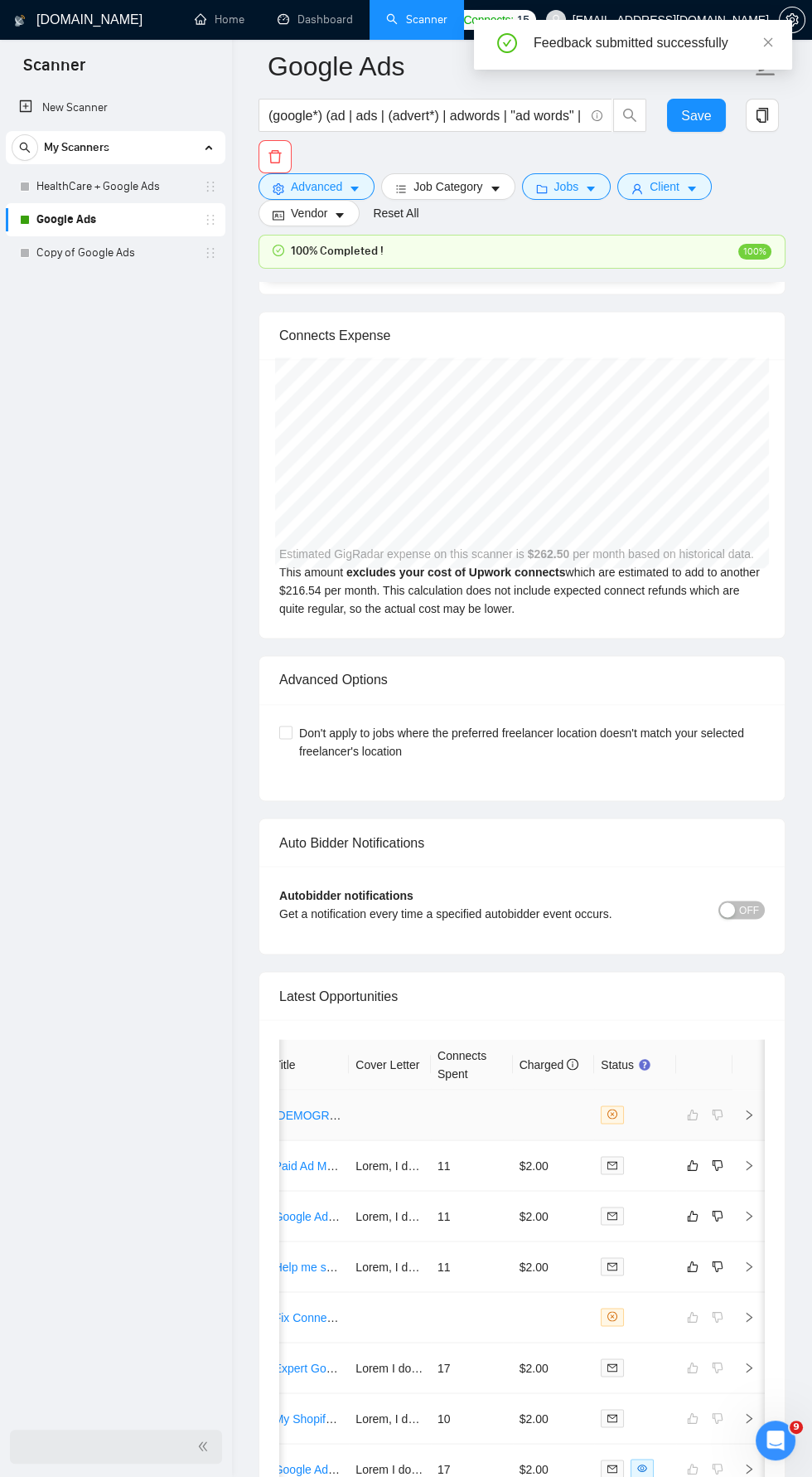
scroll to position [4006, 0]
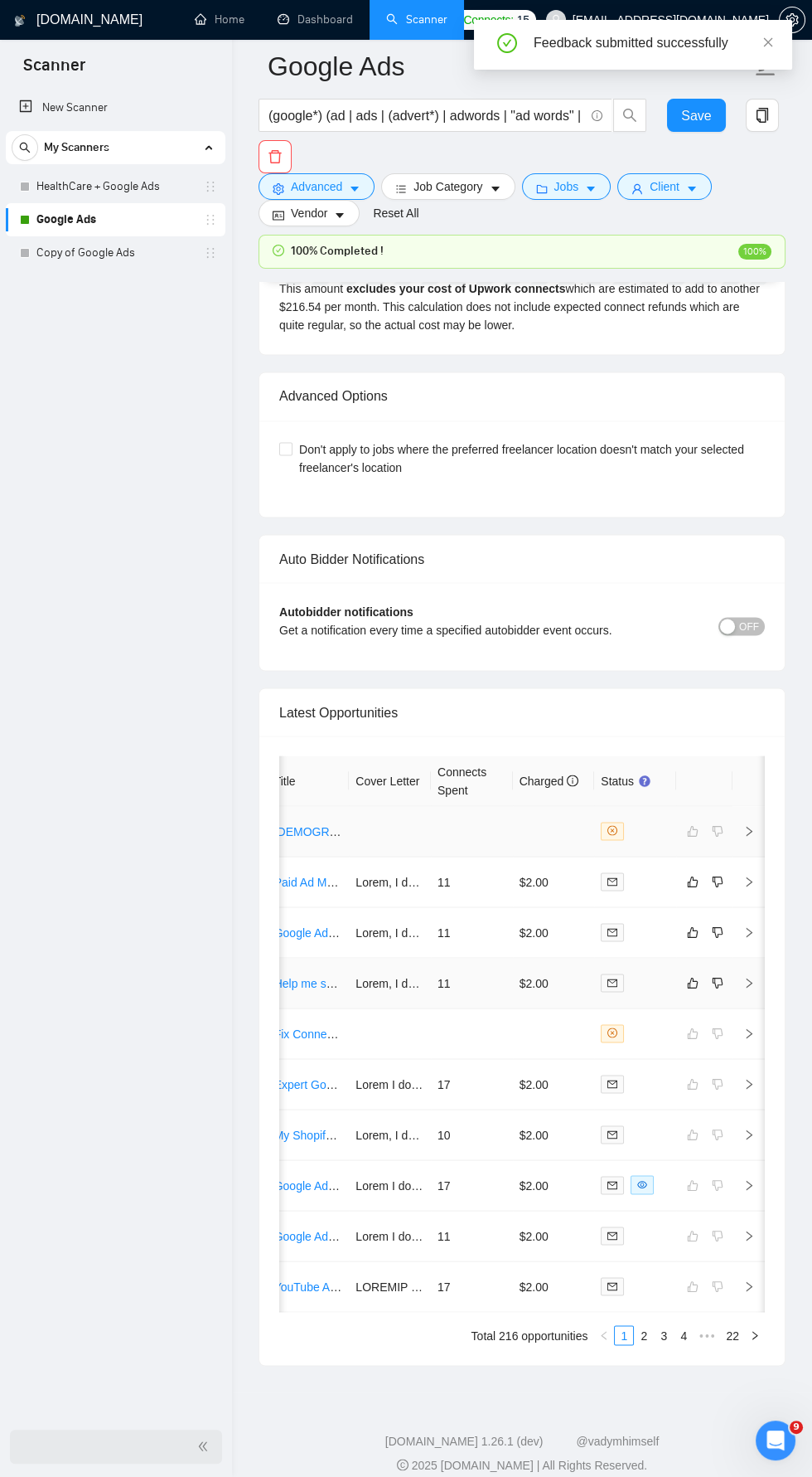
click at [748, 977] on icon "right" at bounding box center [748, 982] width 12 height 12
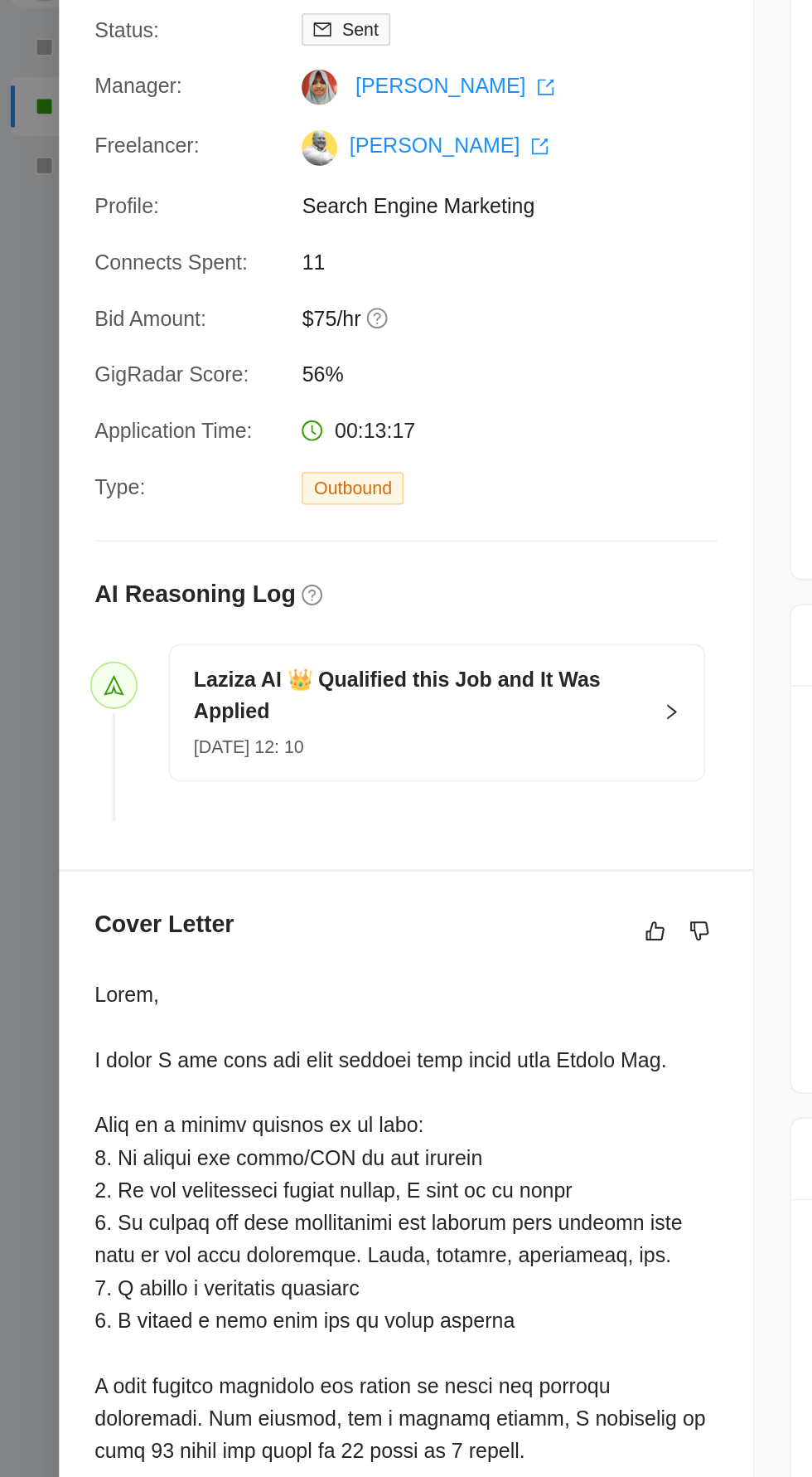
scroll to position [4006, 0]
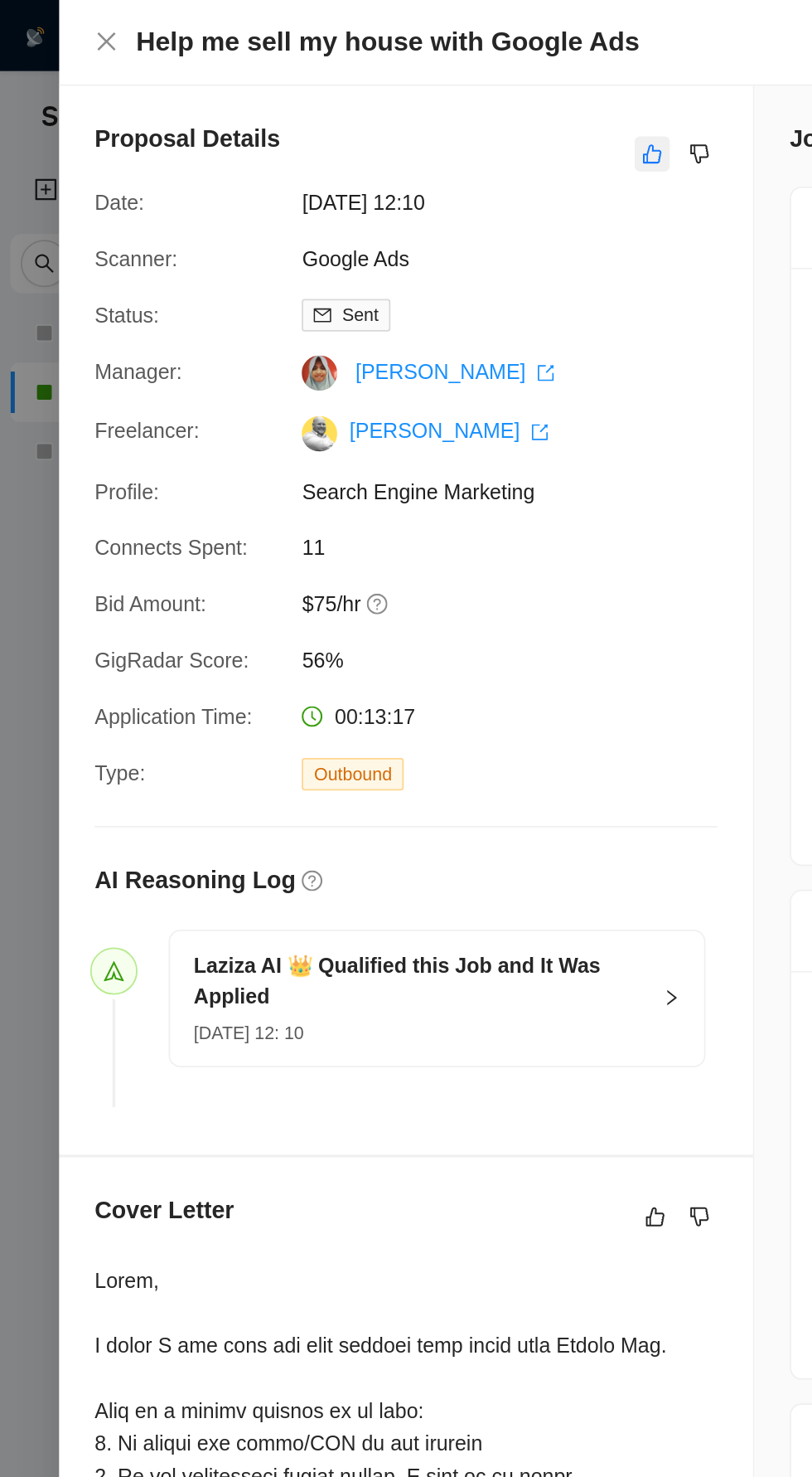
click at [364, 86] on icon "like" at bounding box center [366, 86] width 12 height 14
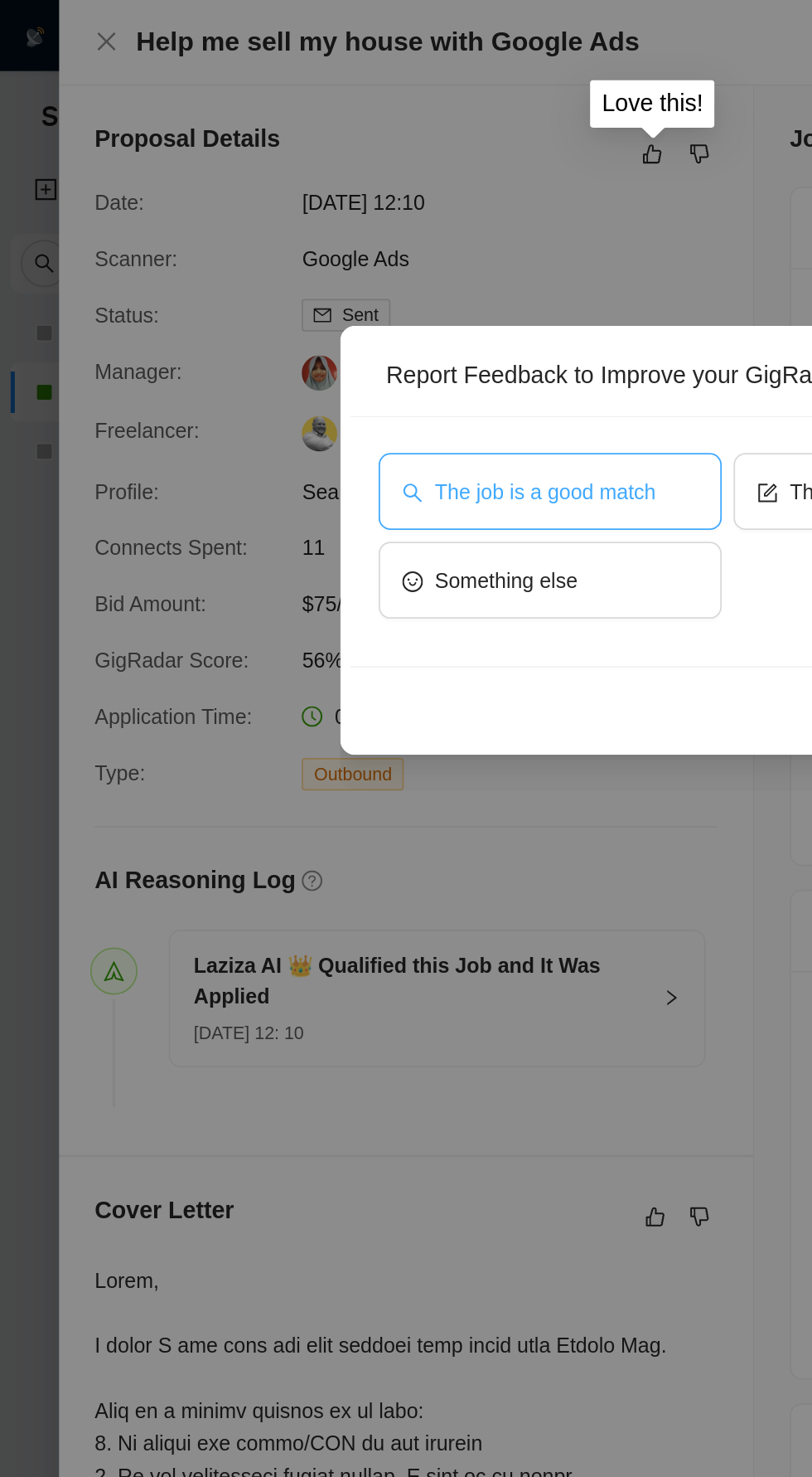
click at [364, 273] on span "The job is a good match" at bounding box center [306, 275] width 123 height 18
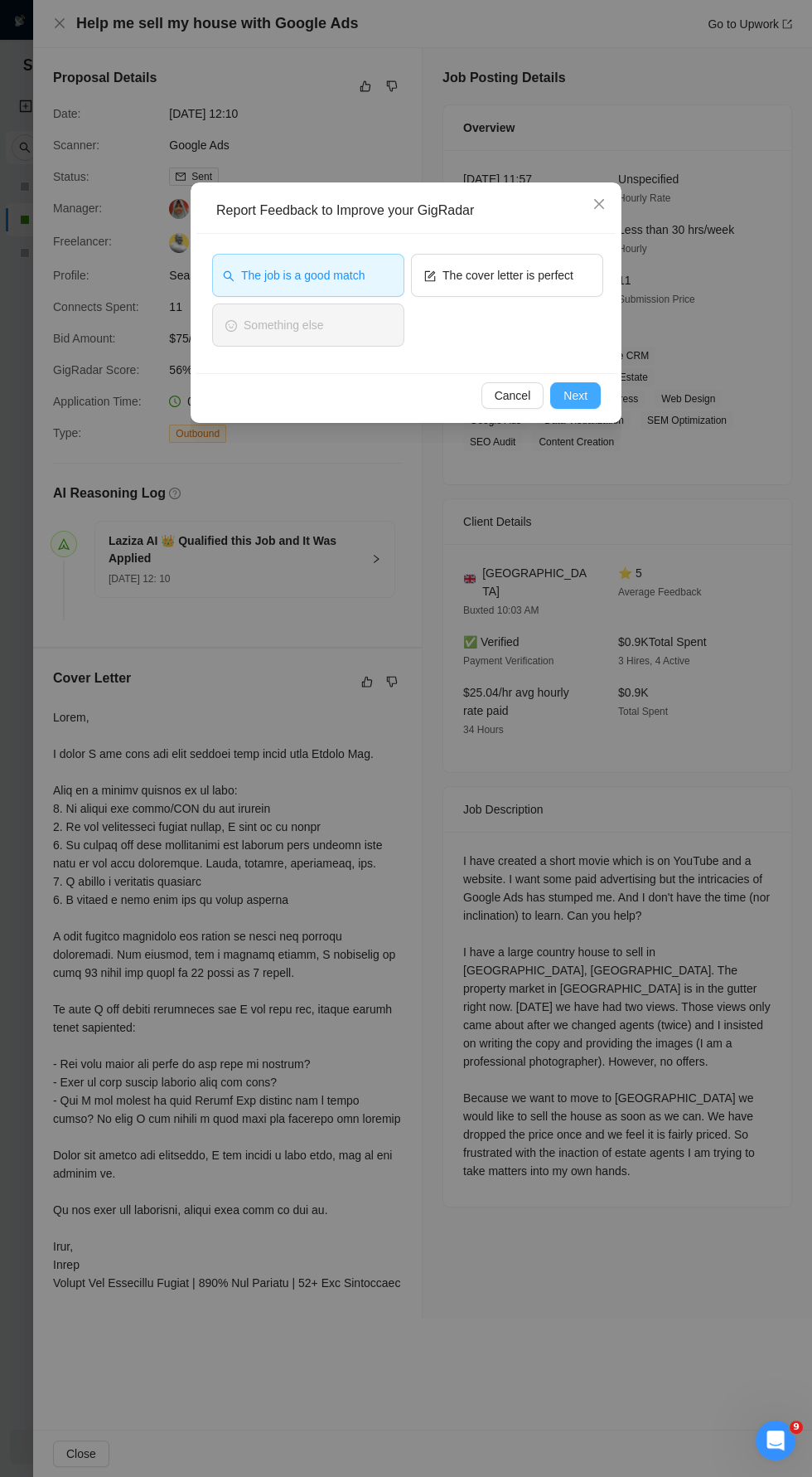
click at [591, 395] on button "Next" at bounding box center [576, 395] width 51 height 26
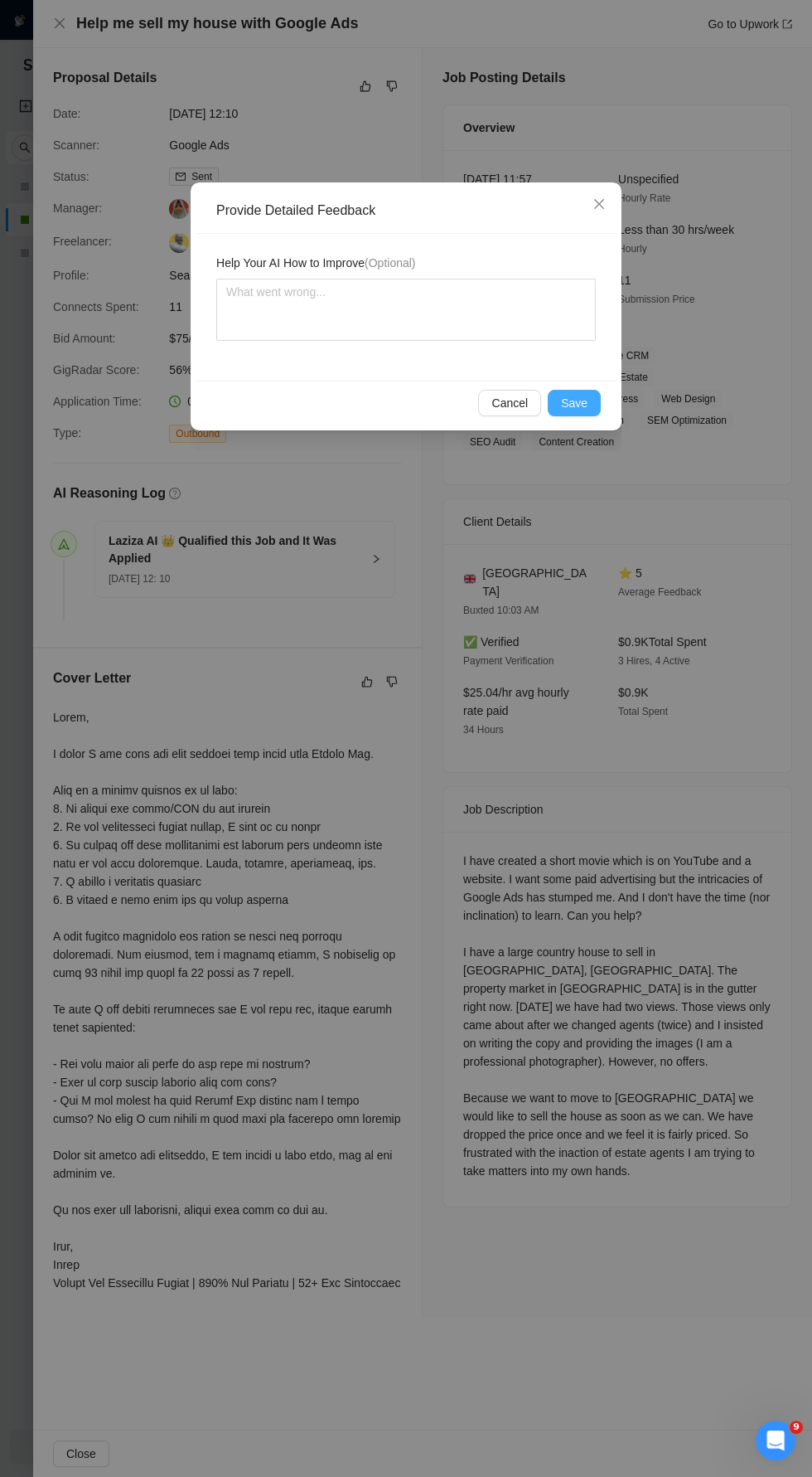
click at [598, 398] on button "Save" at bounding box center [574, 402] width 53 height 26
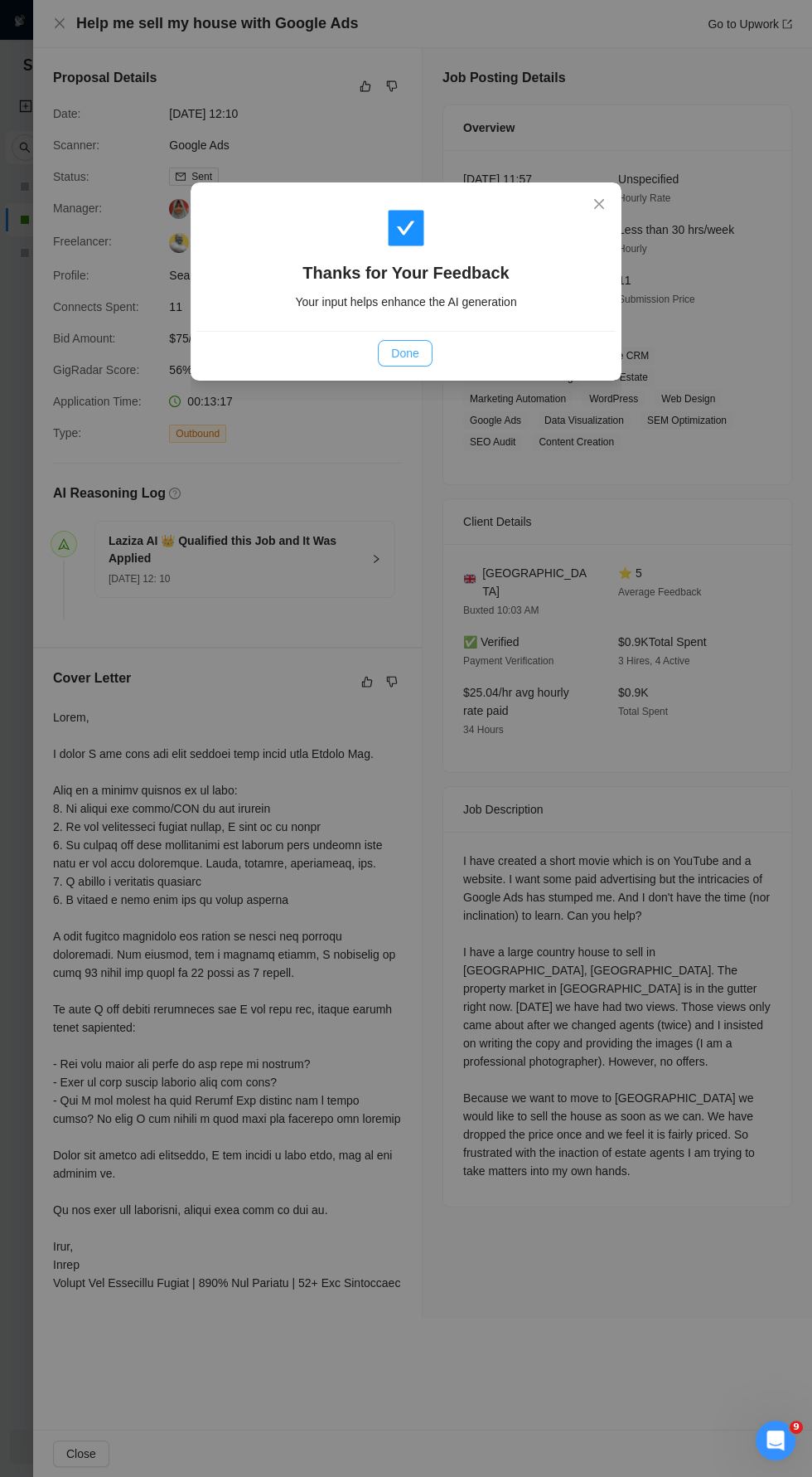
click at [417, 359] on span "Done" at bounding box center [405, 353] width 27 height 18
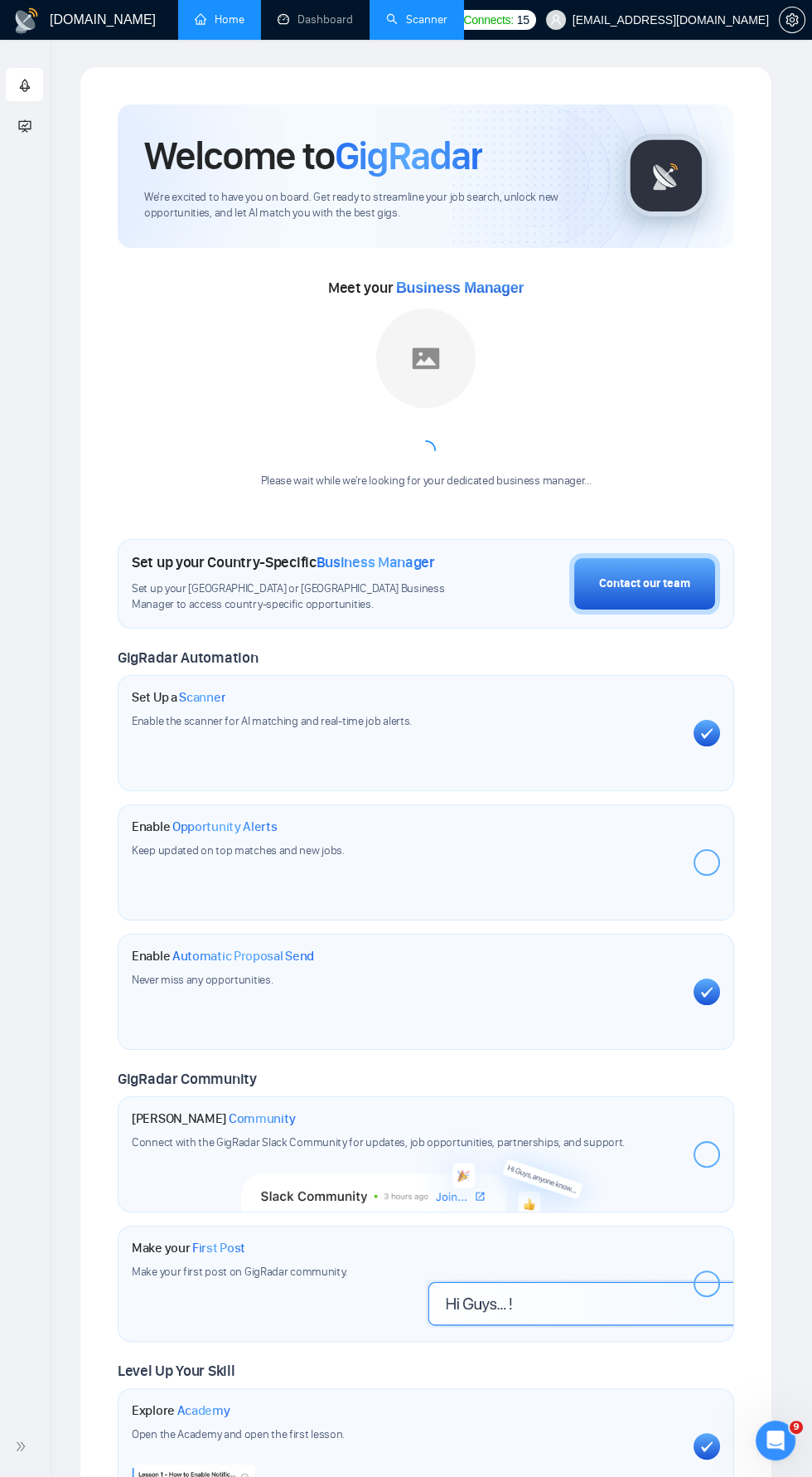
click at [435, 24] on link "Scanner" at bounding box center [417, 20] width 62 height 15
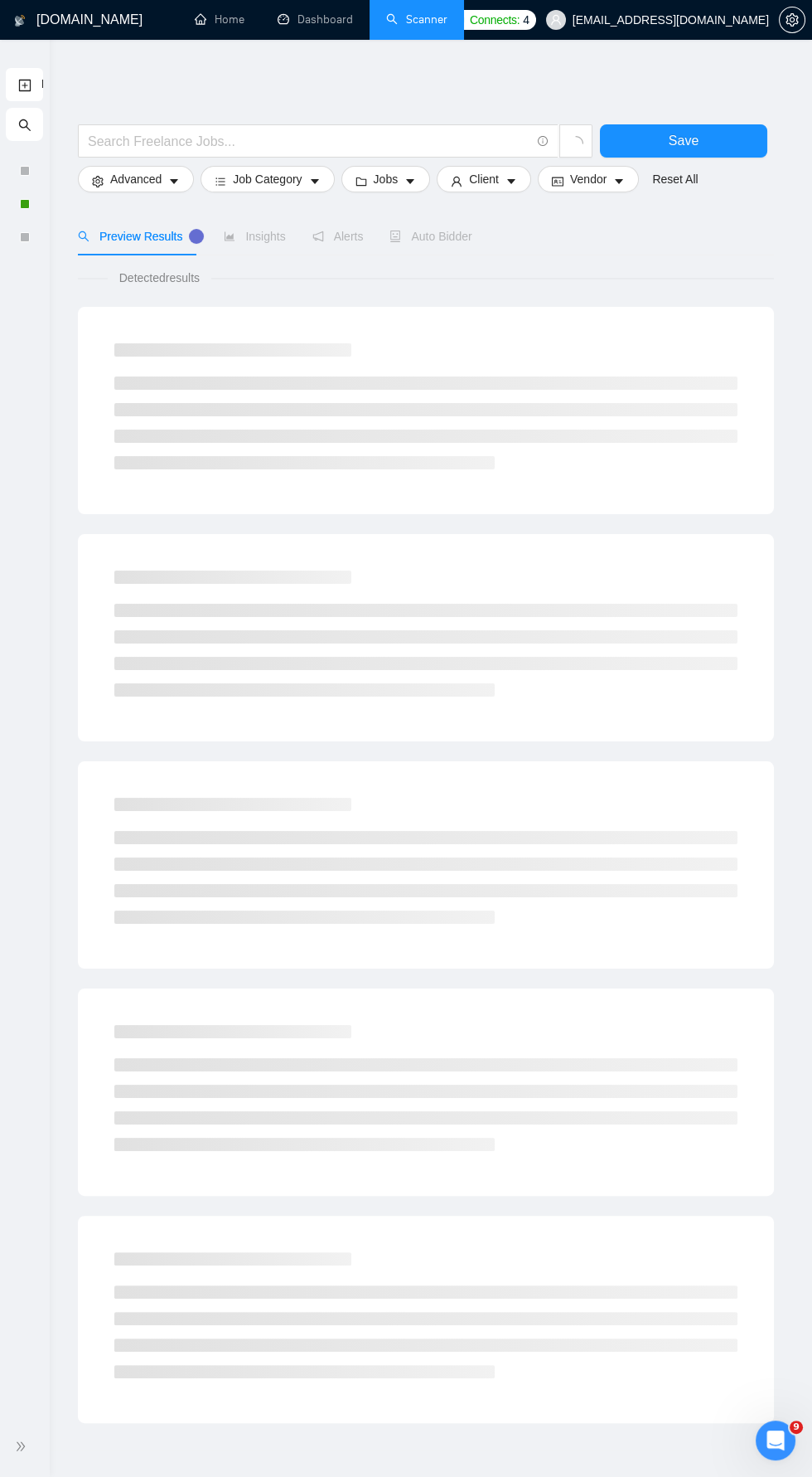
click at [20, 1446] on icon "double-right" at bounding box center [20, 1446] width 8 height 9
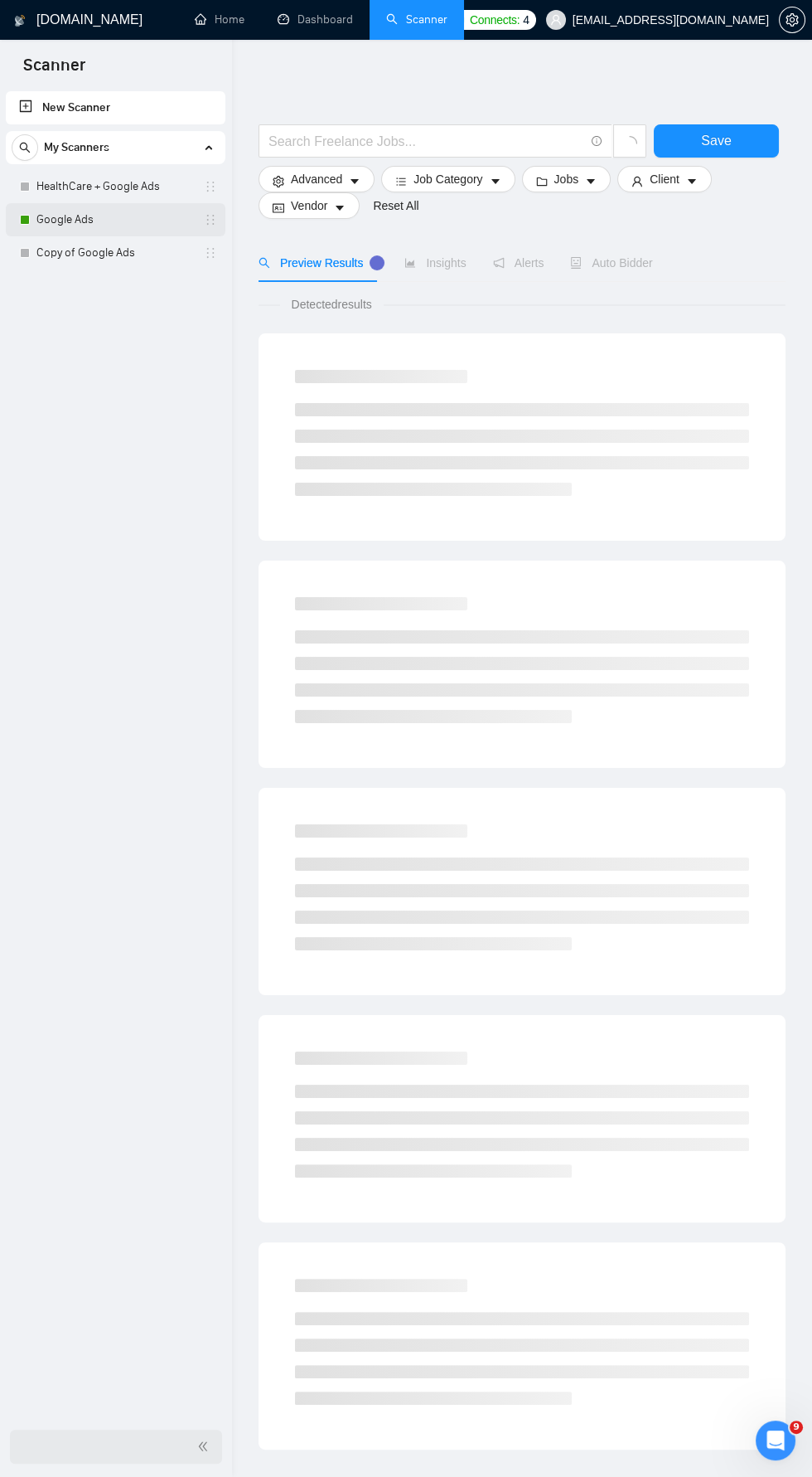
click at [85, 223] on link "Google Ads" at bounding box center [115, 220] width 158 height 34
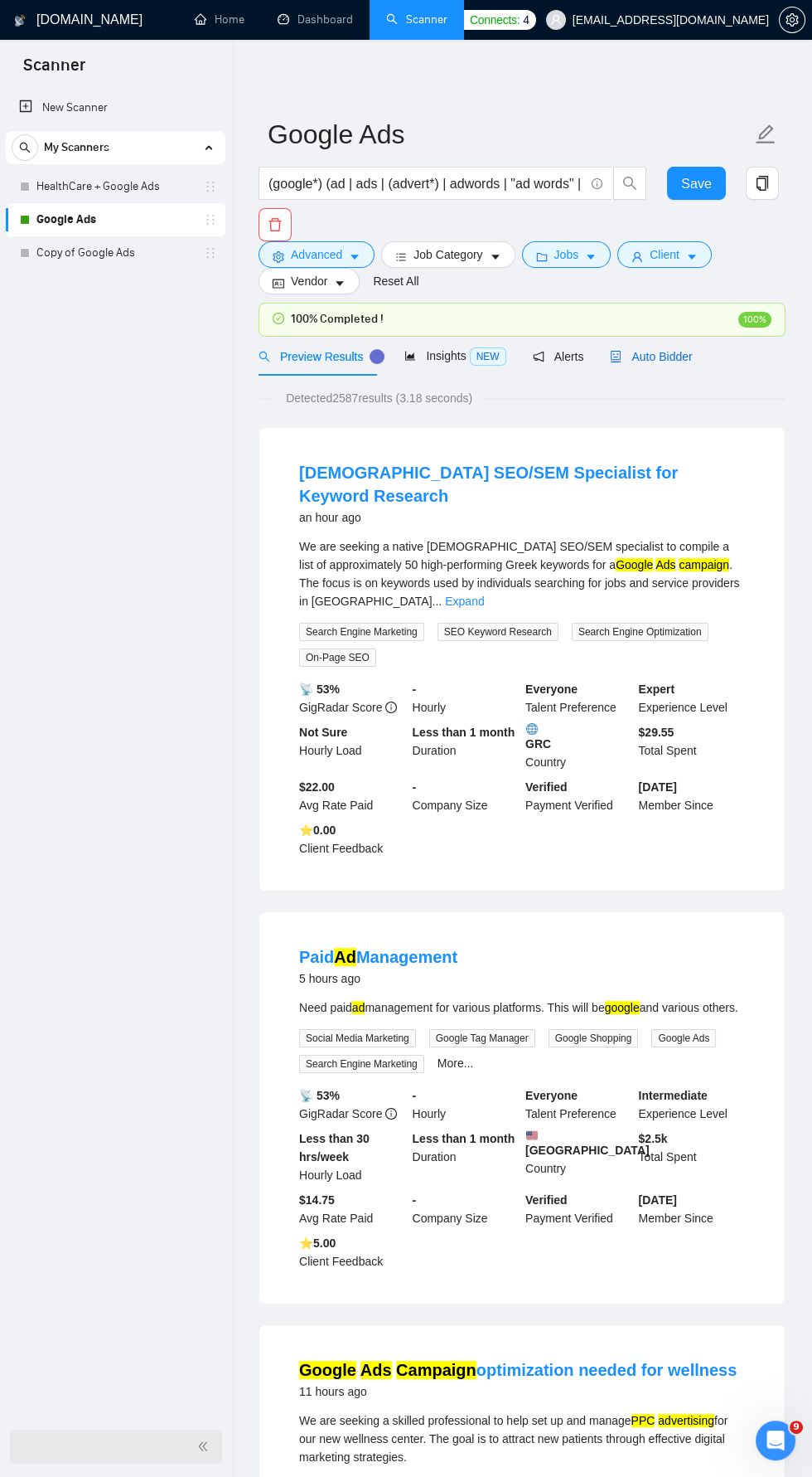
click at [673, 358] on span "Auto Bidder" at bounding box center [651, 357] width 82 height 14
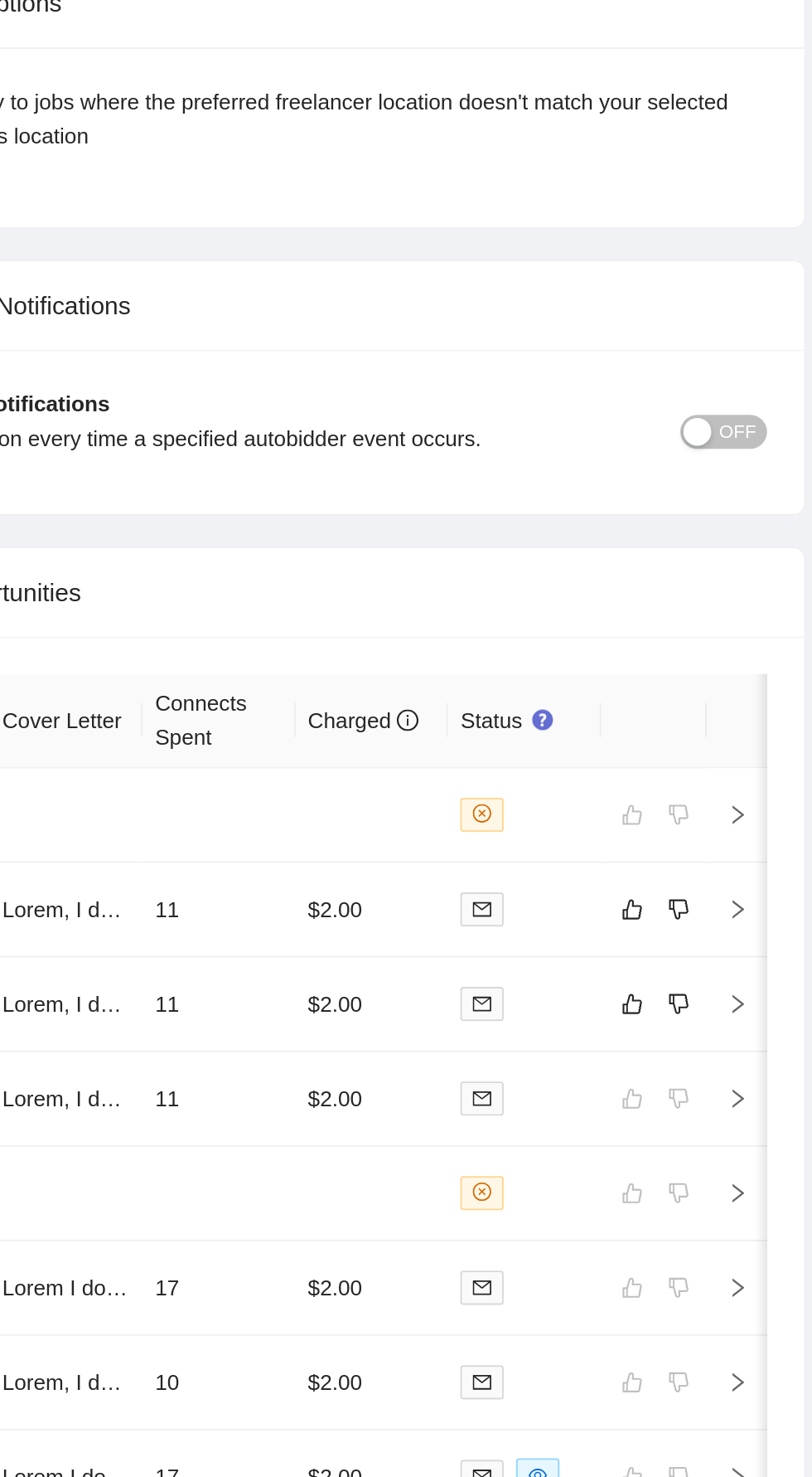
scroll to position [4095, 0]
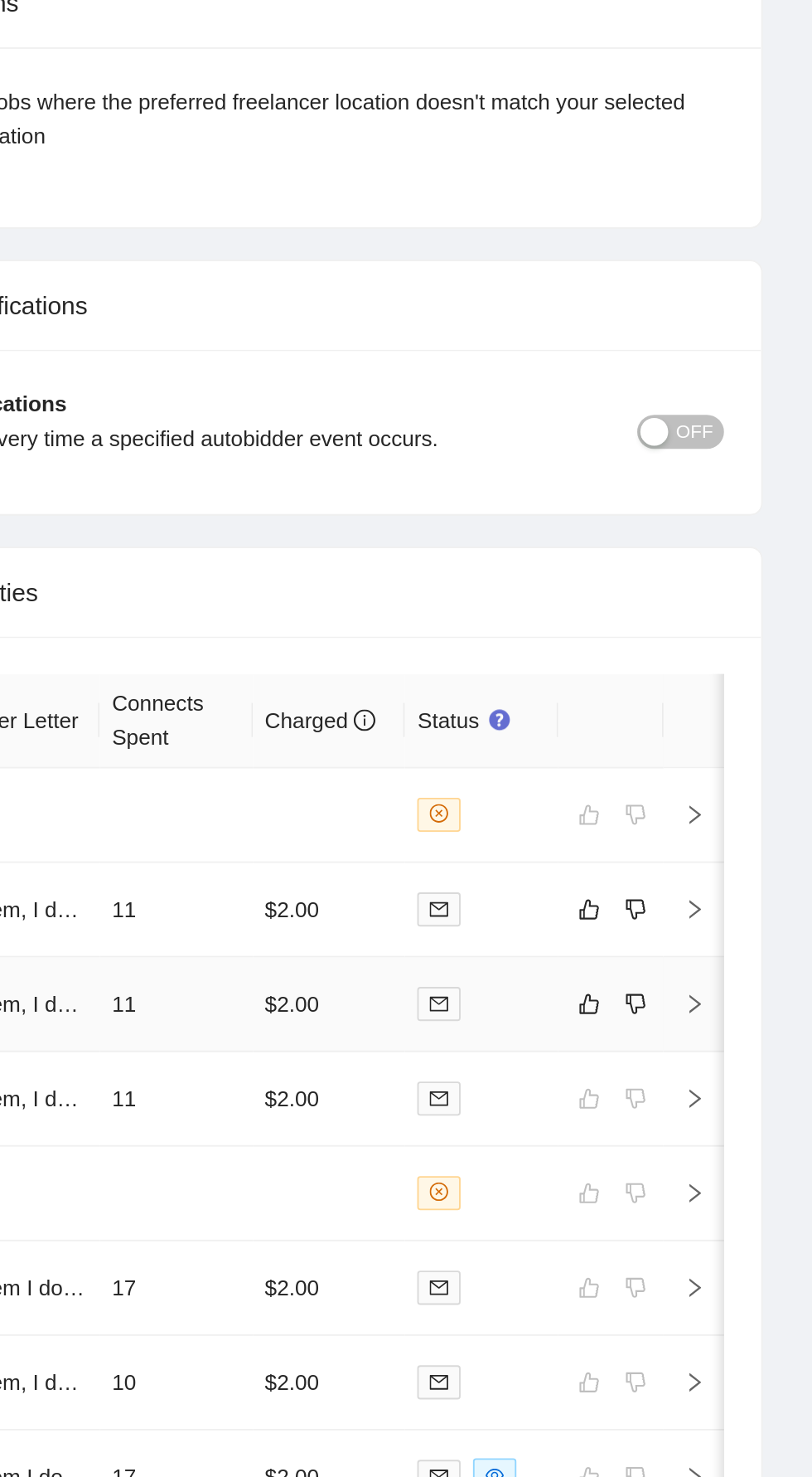
click at [748, 1045] on icon "right" at bounding box center [748, 1050] width 12 height 12
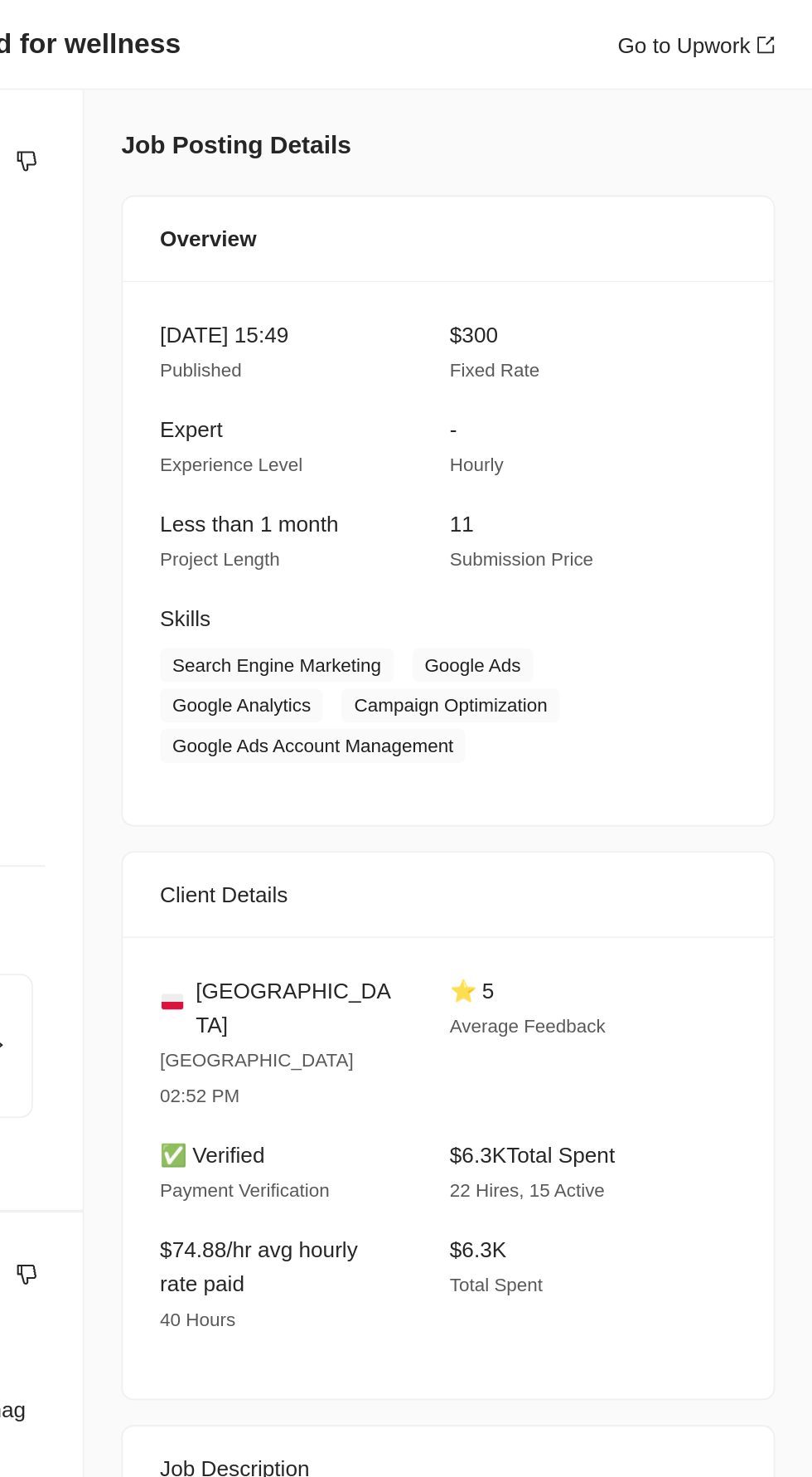
scroll to position [3626, 0]
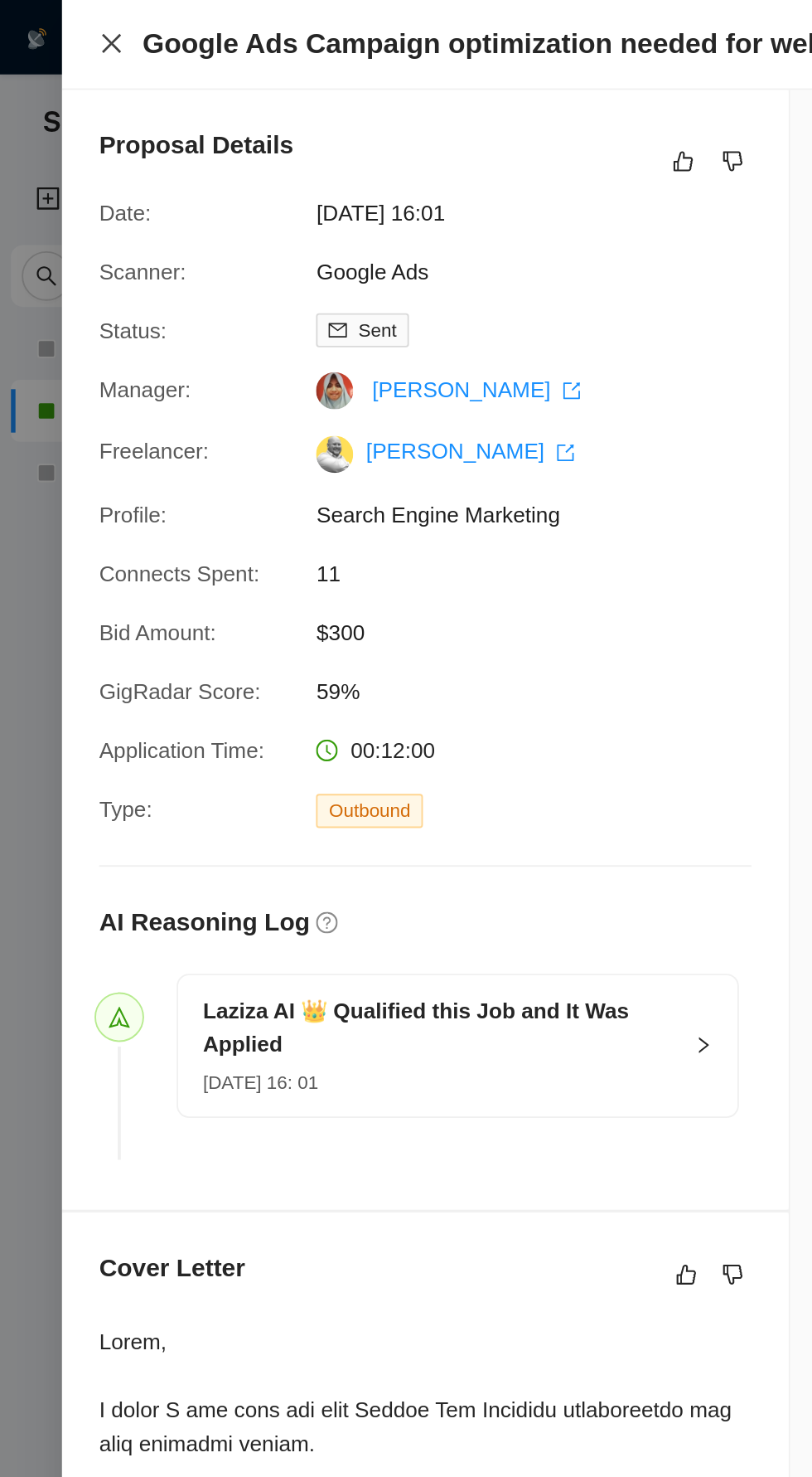
click at [59, 24] on icon "close" at bounding box center [59, 23] width 10 height 10
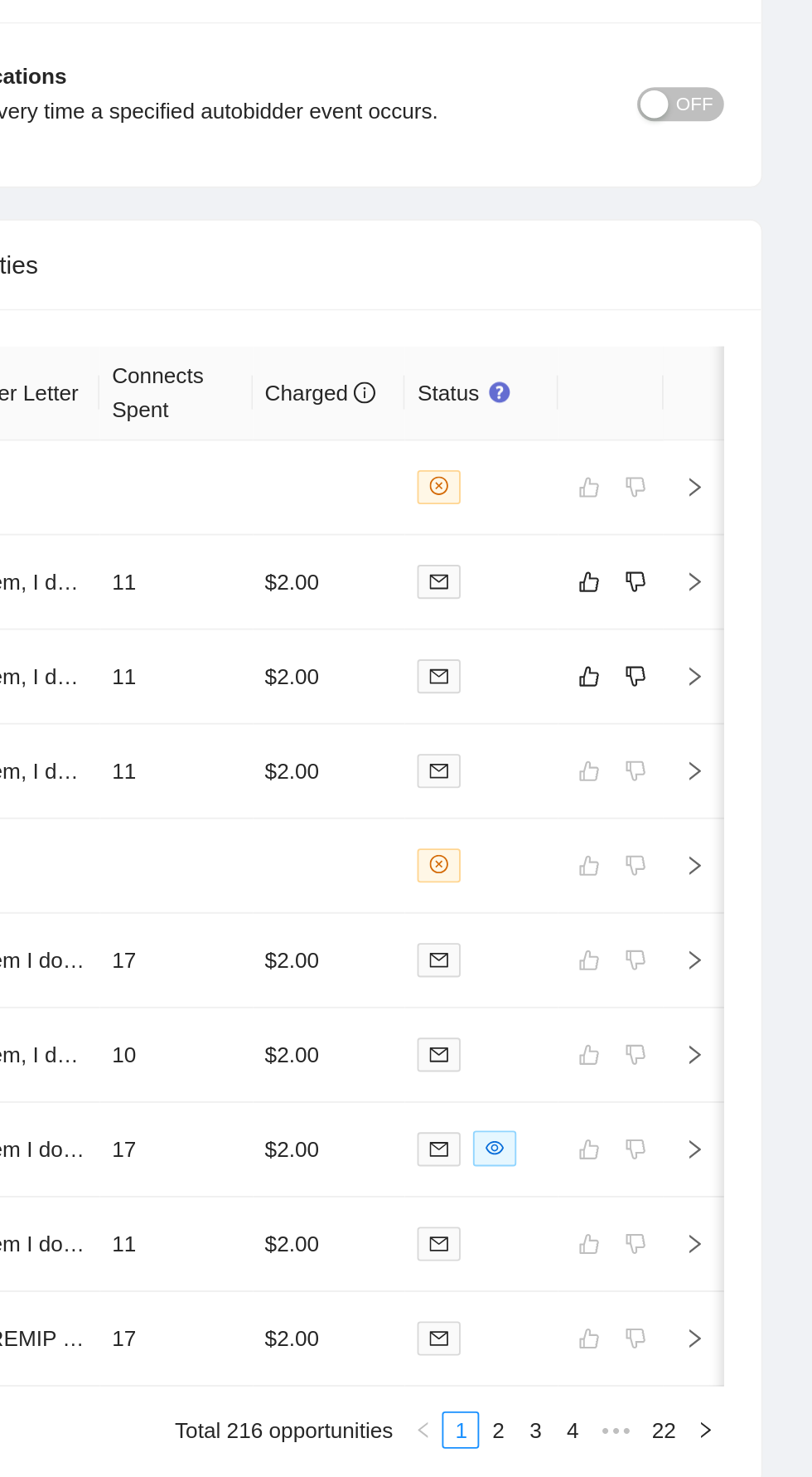
scroll to position [4200, 0]
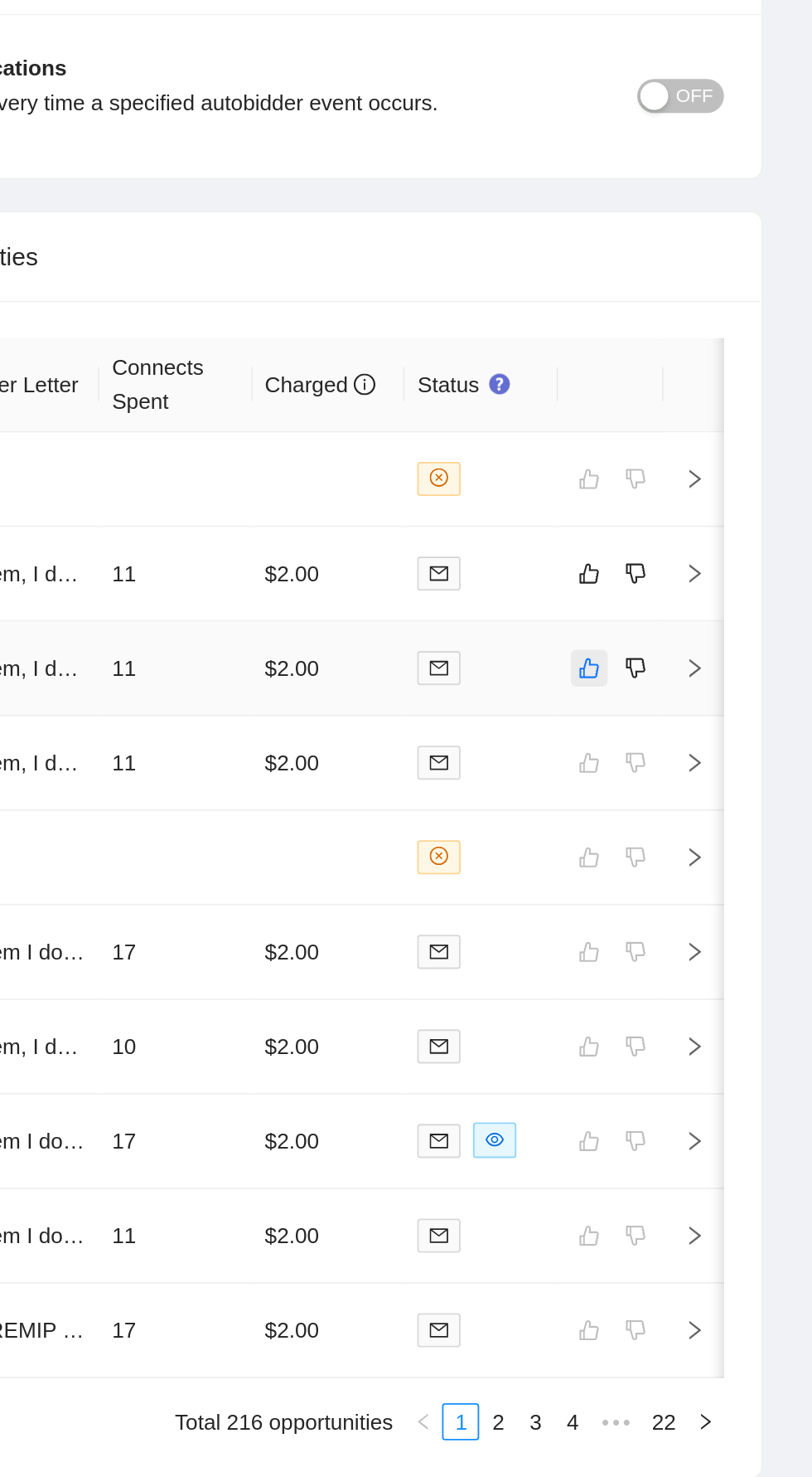
click at [692, 939] on icon "like" at bounding box center [692, 945] width 12 height 14
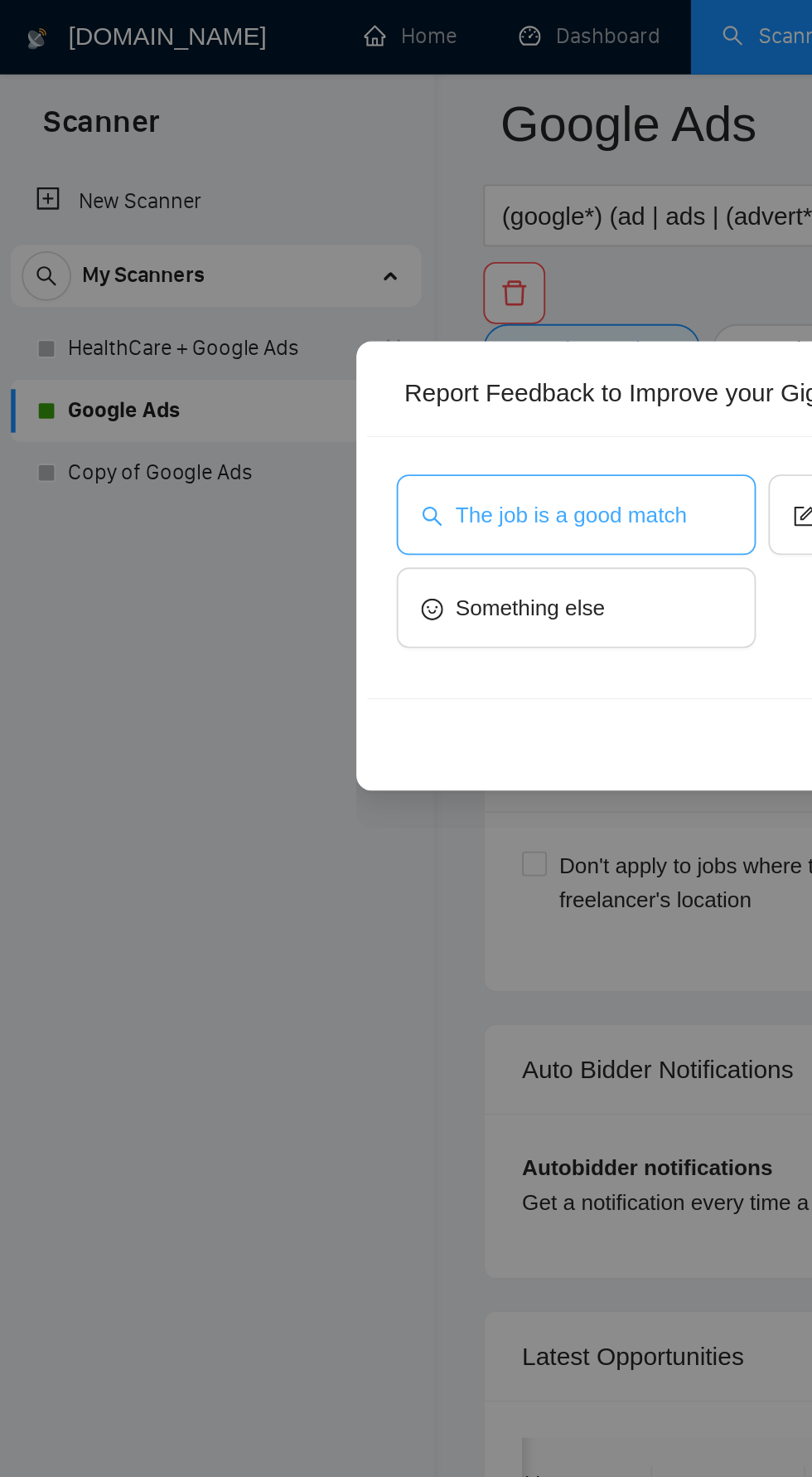
click at [339, 265] on button "The job is a good match" at bounding box center [308, 276] width 192 height 44
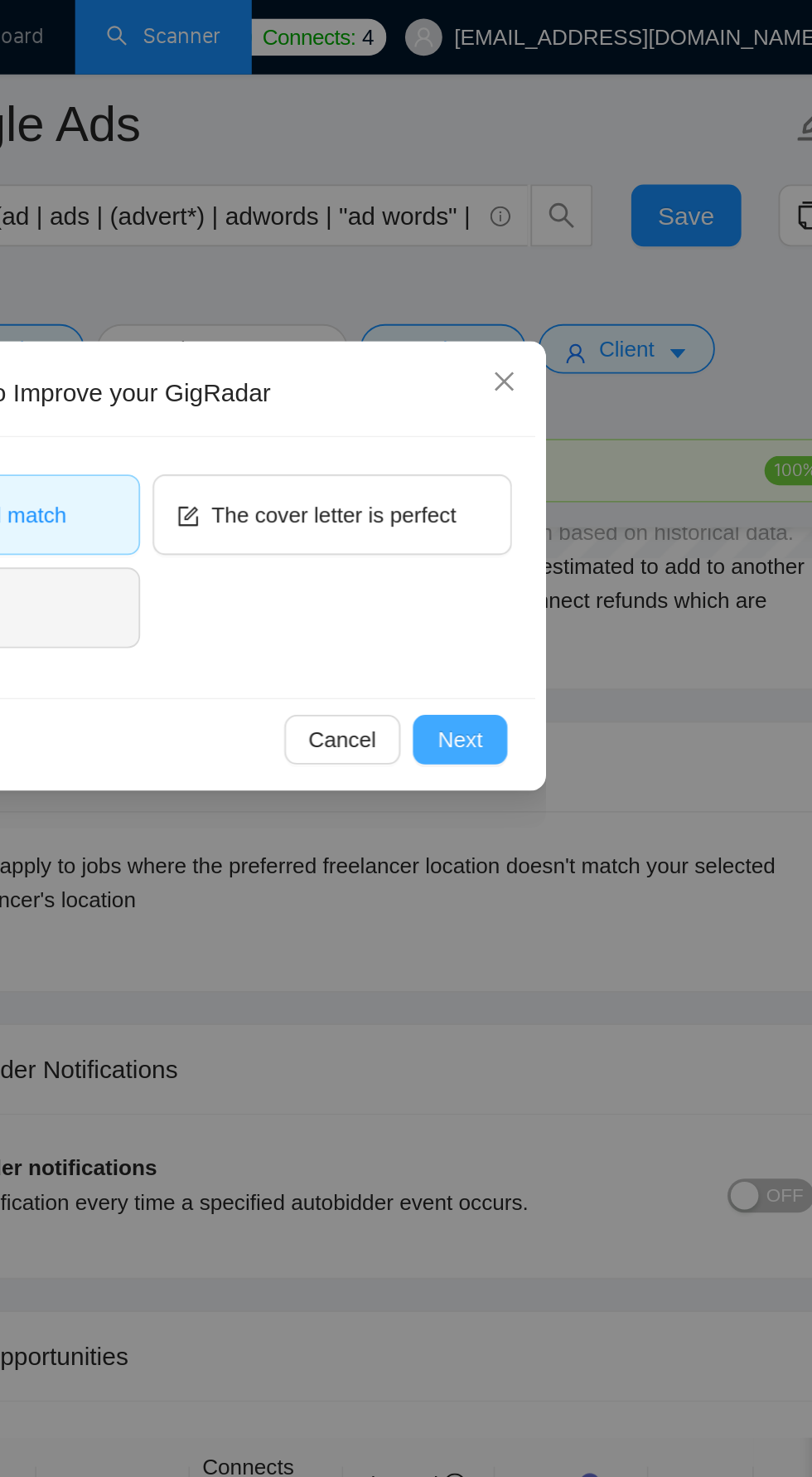
click at [586, 395] on span "Next" at bounding box center [575, 396] width 24 height 18
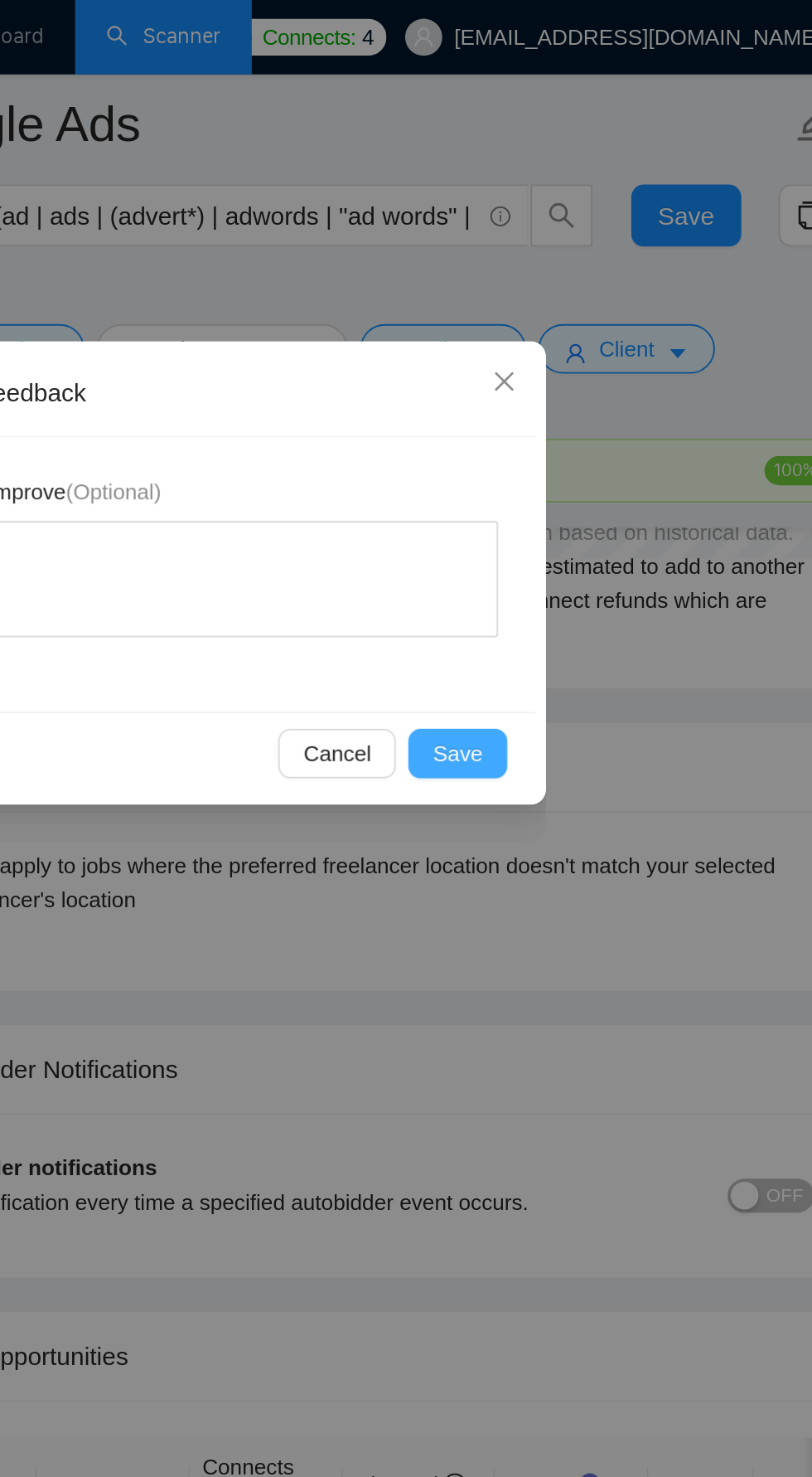
click at [581, 399] on span "Save" at bounding box center [574, 403] width 26 height 18
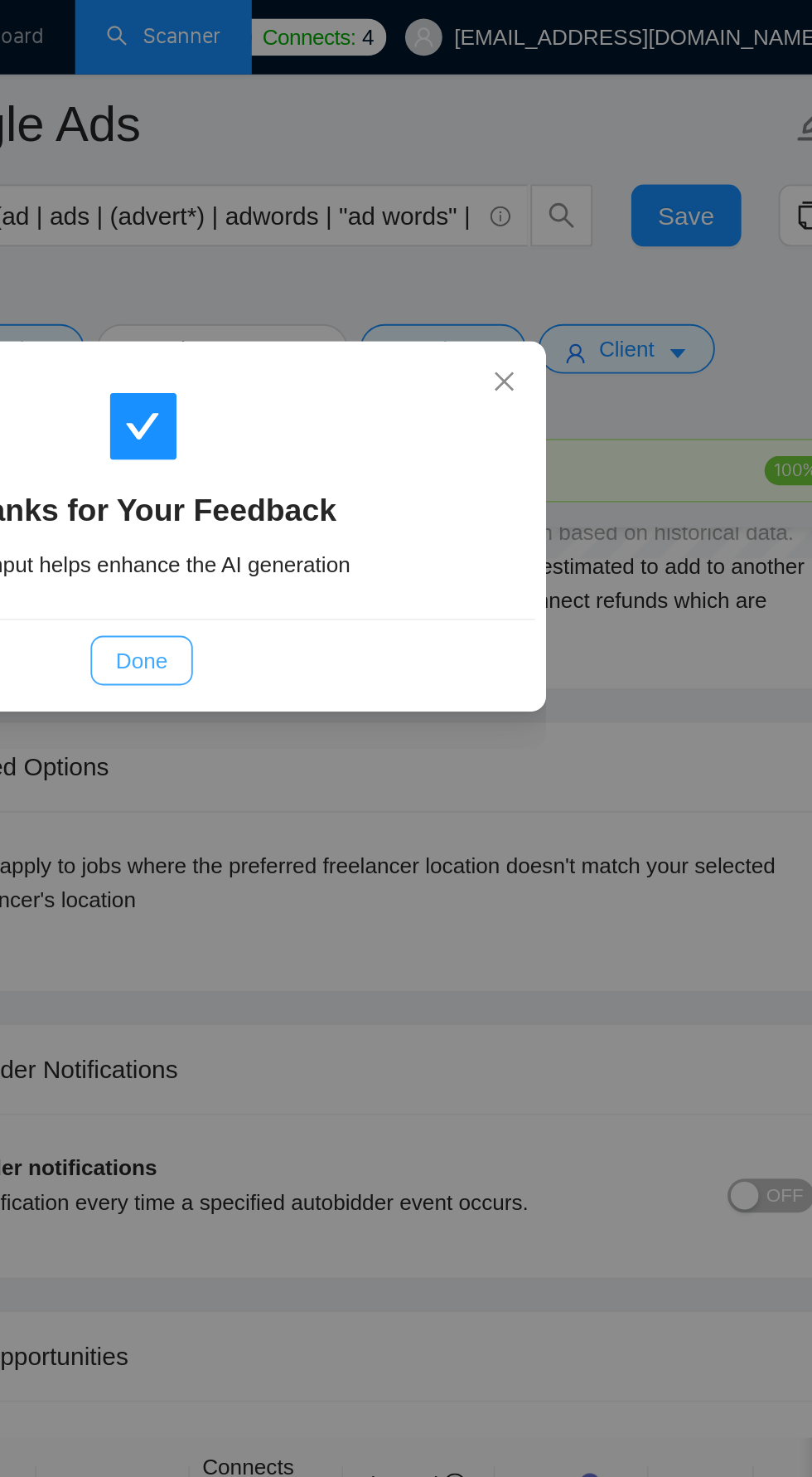
click at [409, 349] on span "Done" at bounding box center [405, 353] width 27 height 18
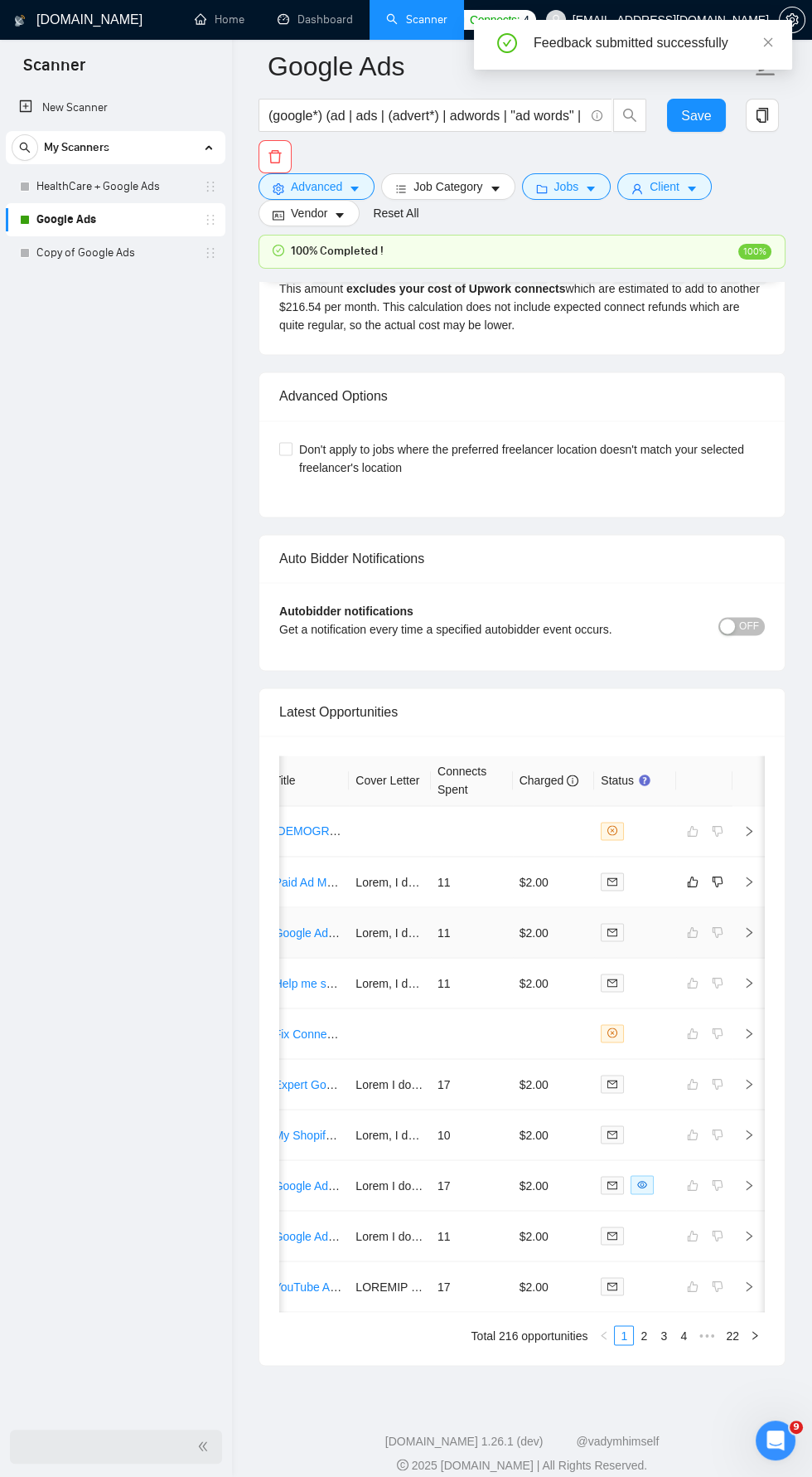
scroll to position [4207, 0]
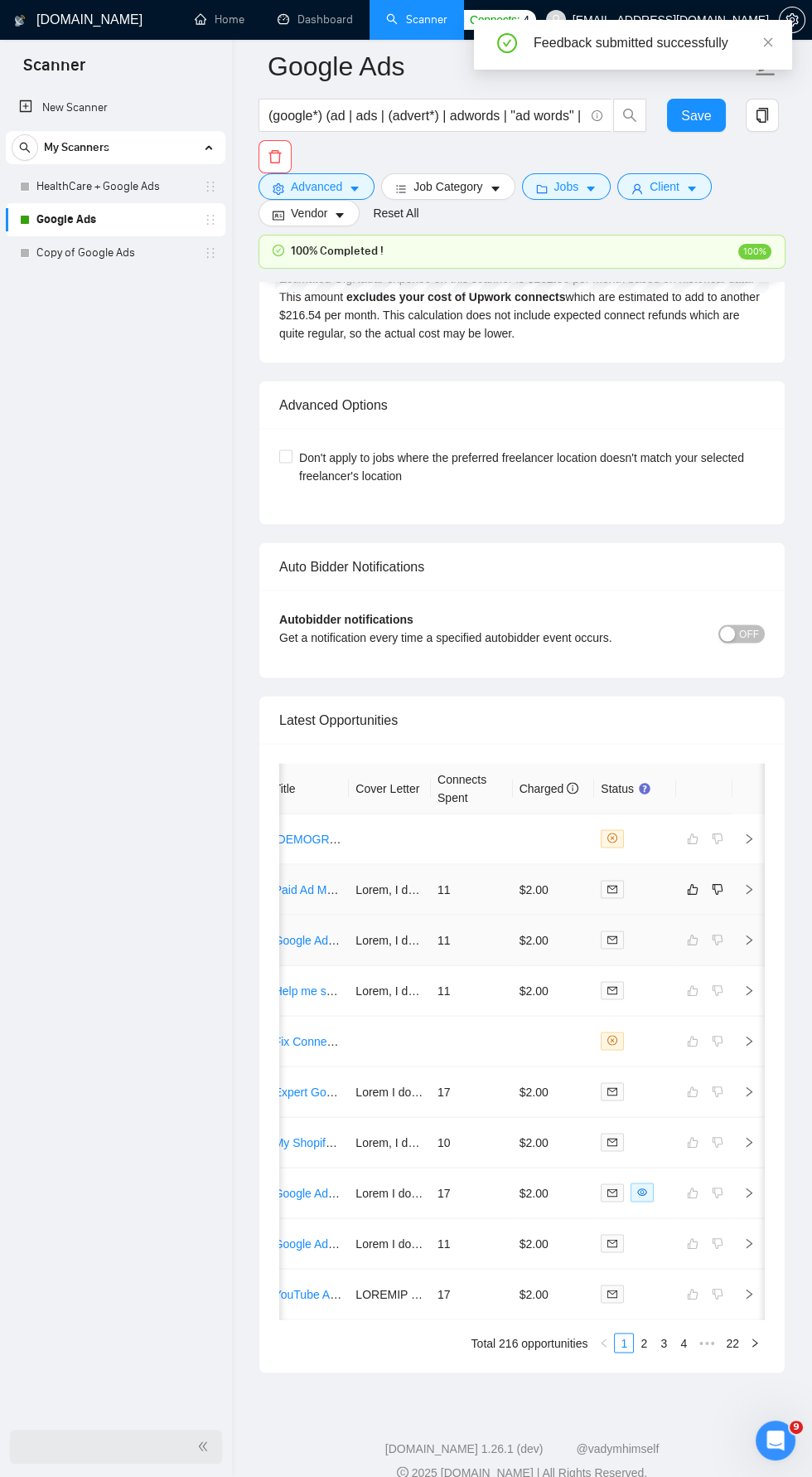
click at [748, 867] on td at bounding box center [749, 890] width 34 height 51
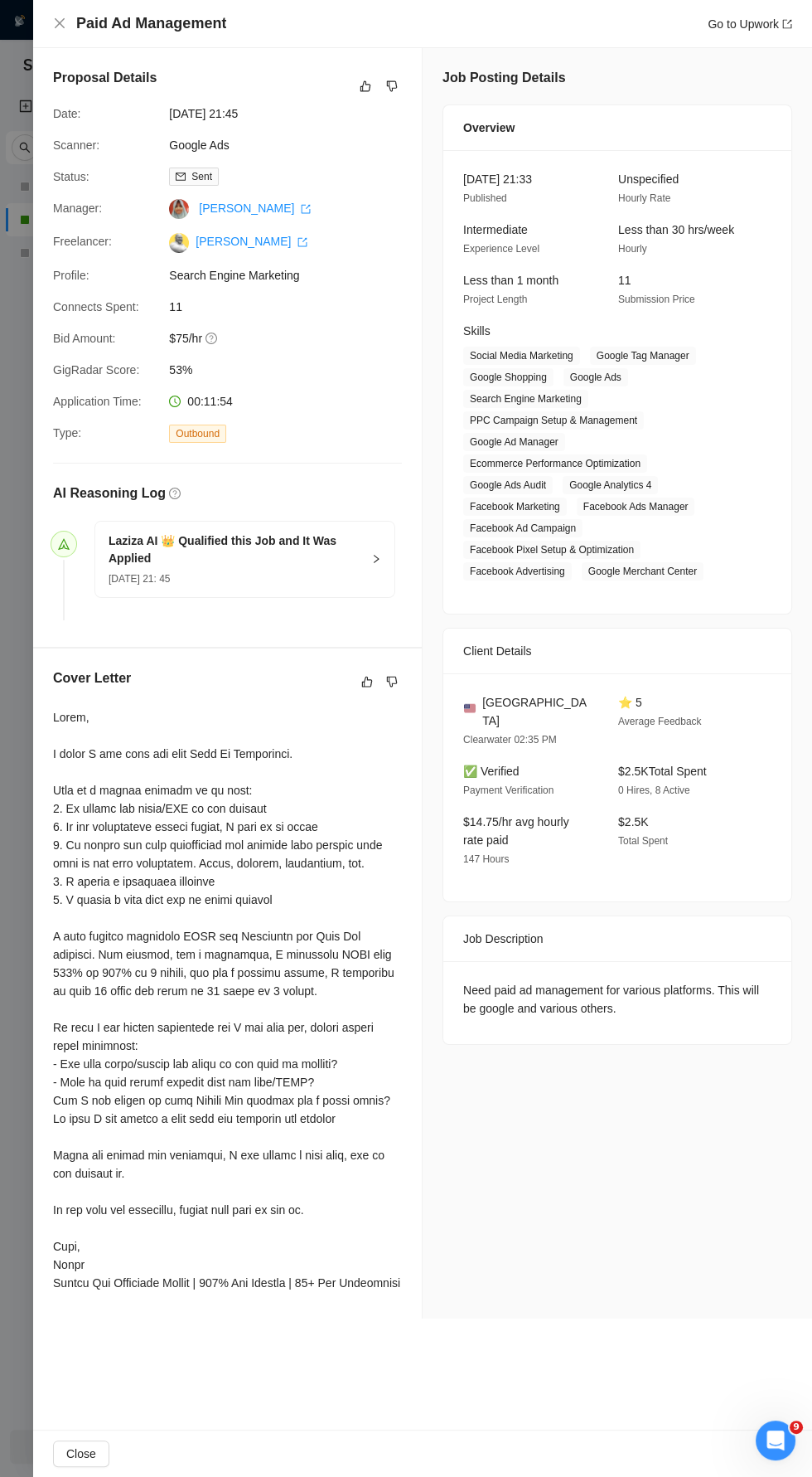
scroll to position [4213, 0]
click at [365, 82] on icon "like" at bounding box center [366, 87] width 11 height 11
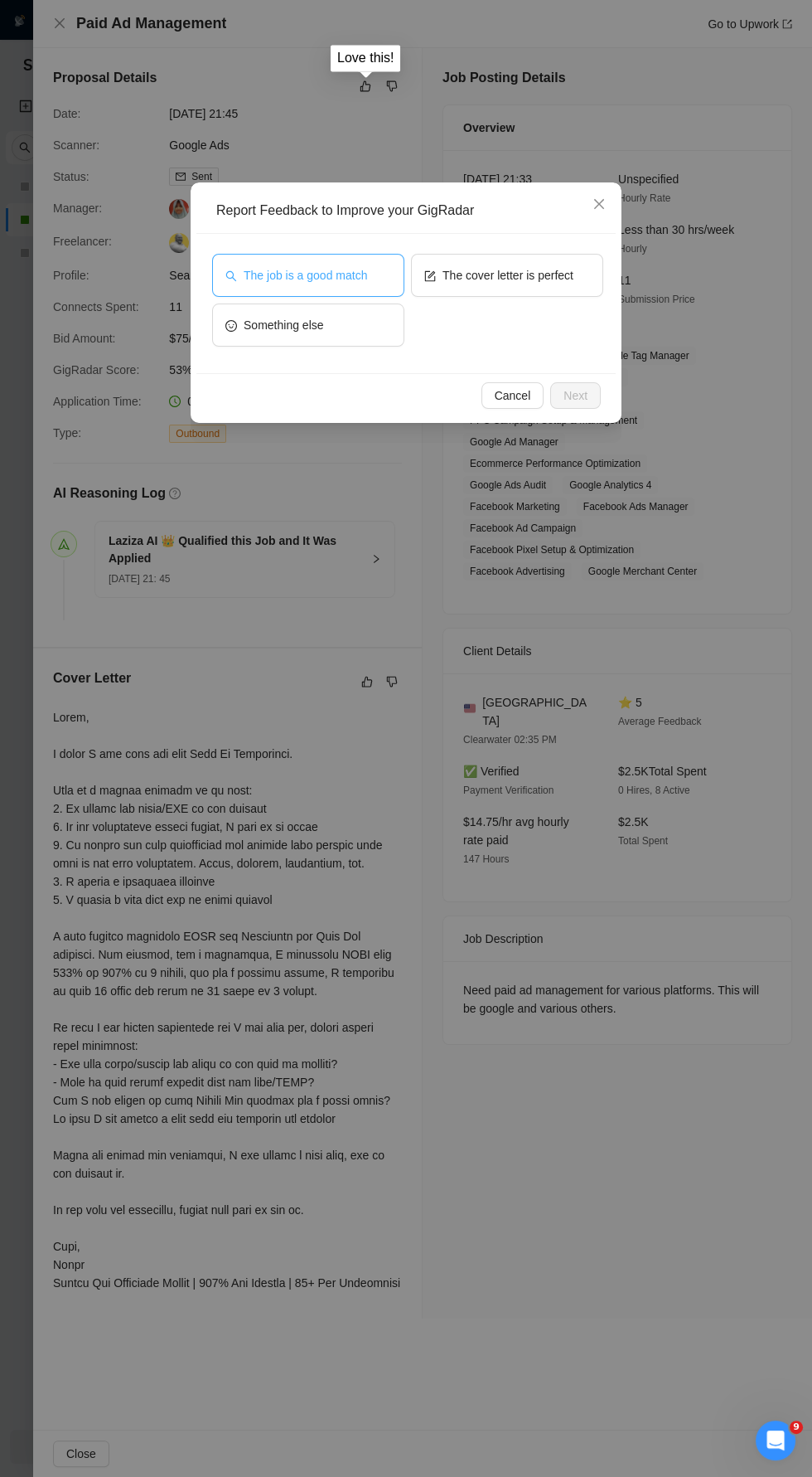
click at [330, 278] on span "The job is a good match" at bounding box center [306, 275] width 123 height 18
click at [596, 401] on button "Next" at bounding box center [576, 395] width 51 height 26
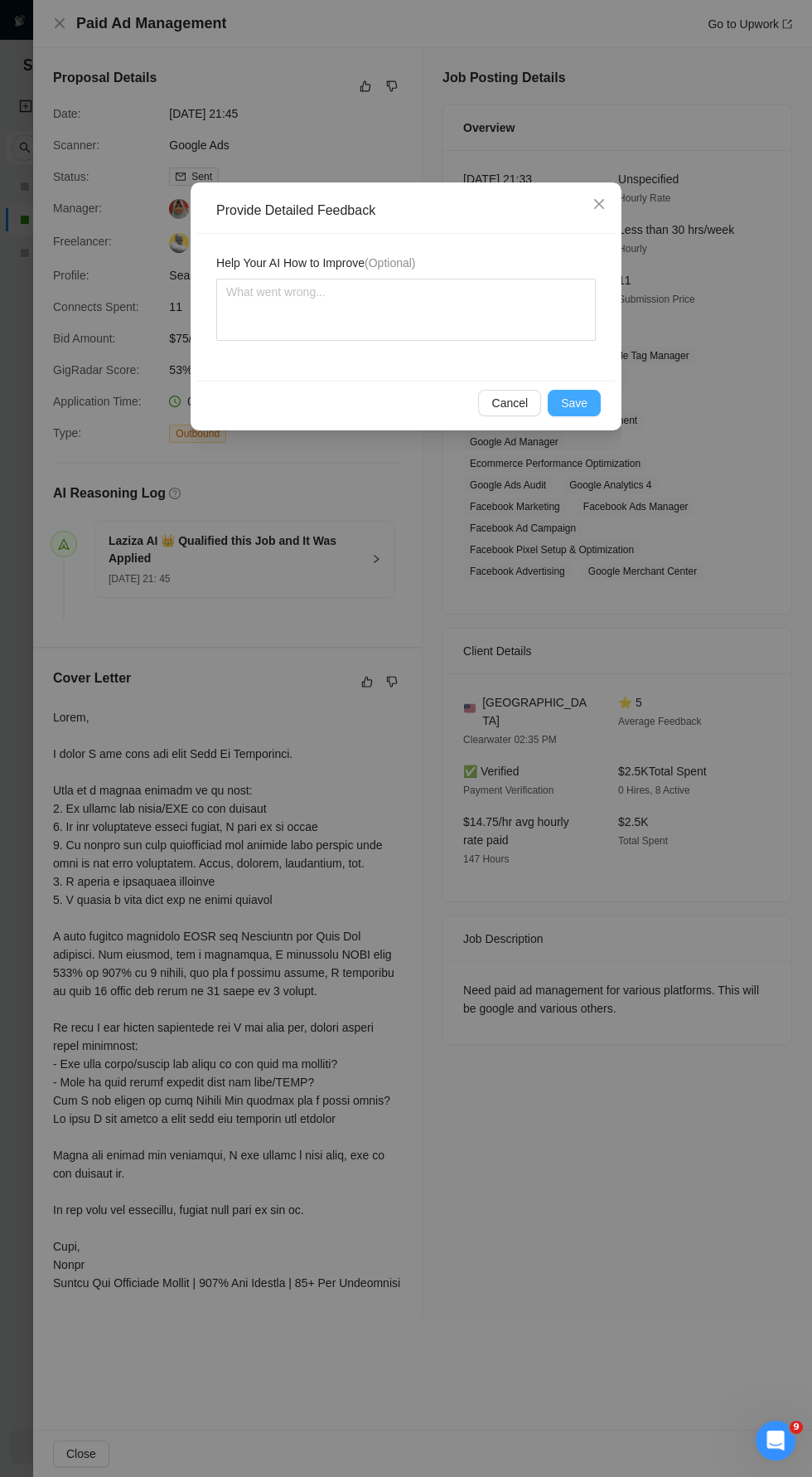
click at [595, 399] on button "Save" at bounding box center [574, 402] width 53 height 26
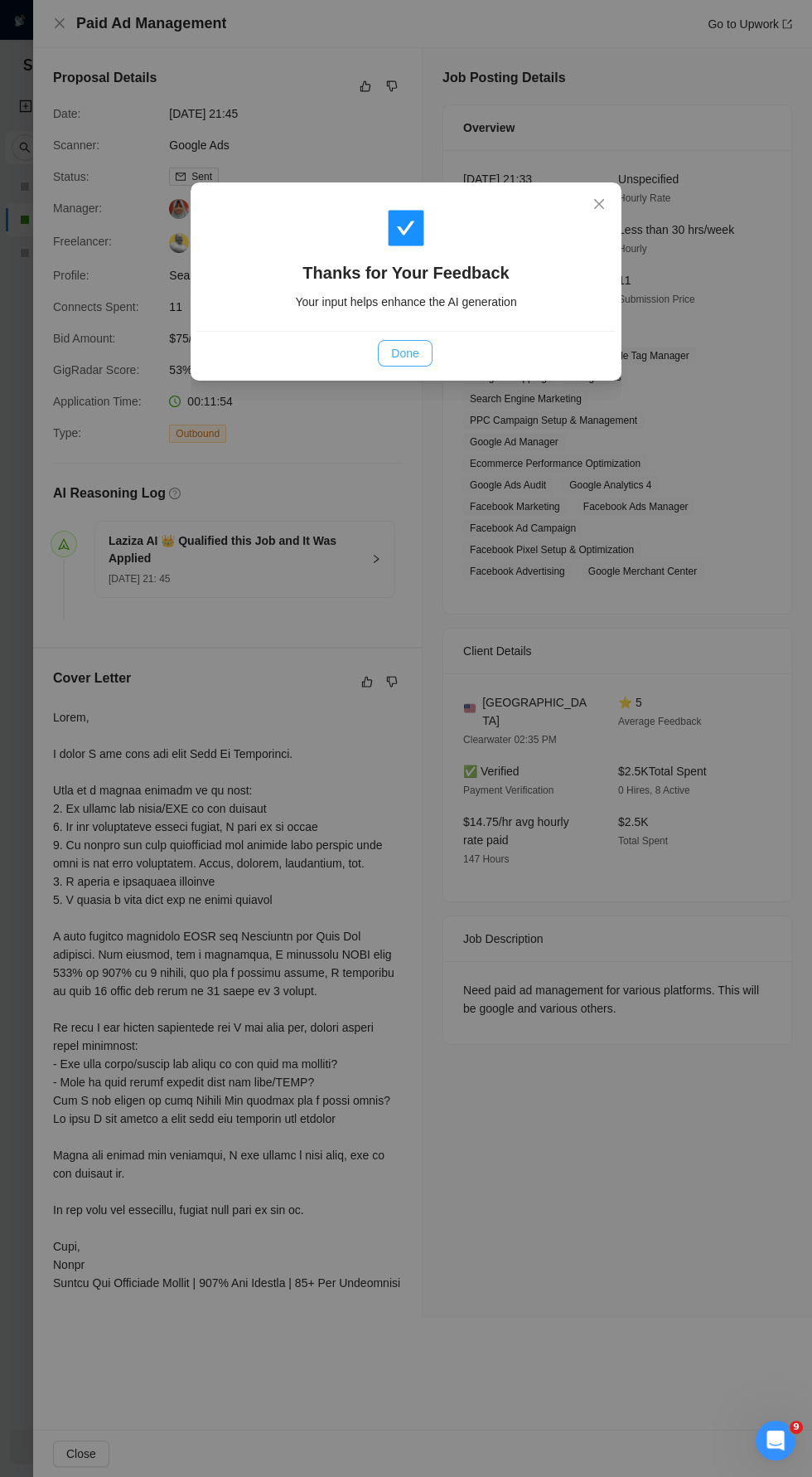
click at [414, 349] on span "Done" at bounding box center [405, 353] width 27 height 18
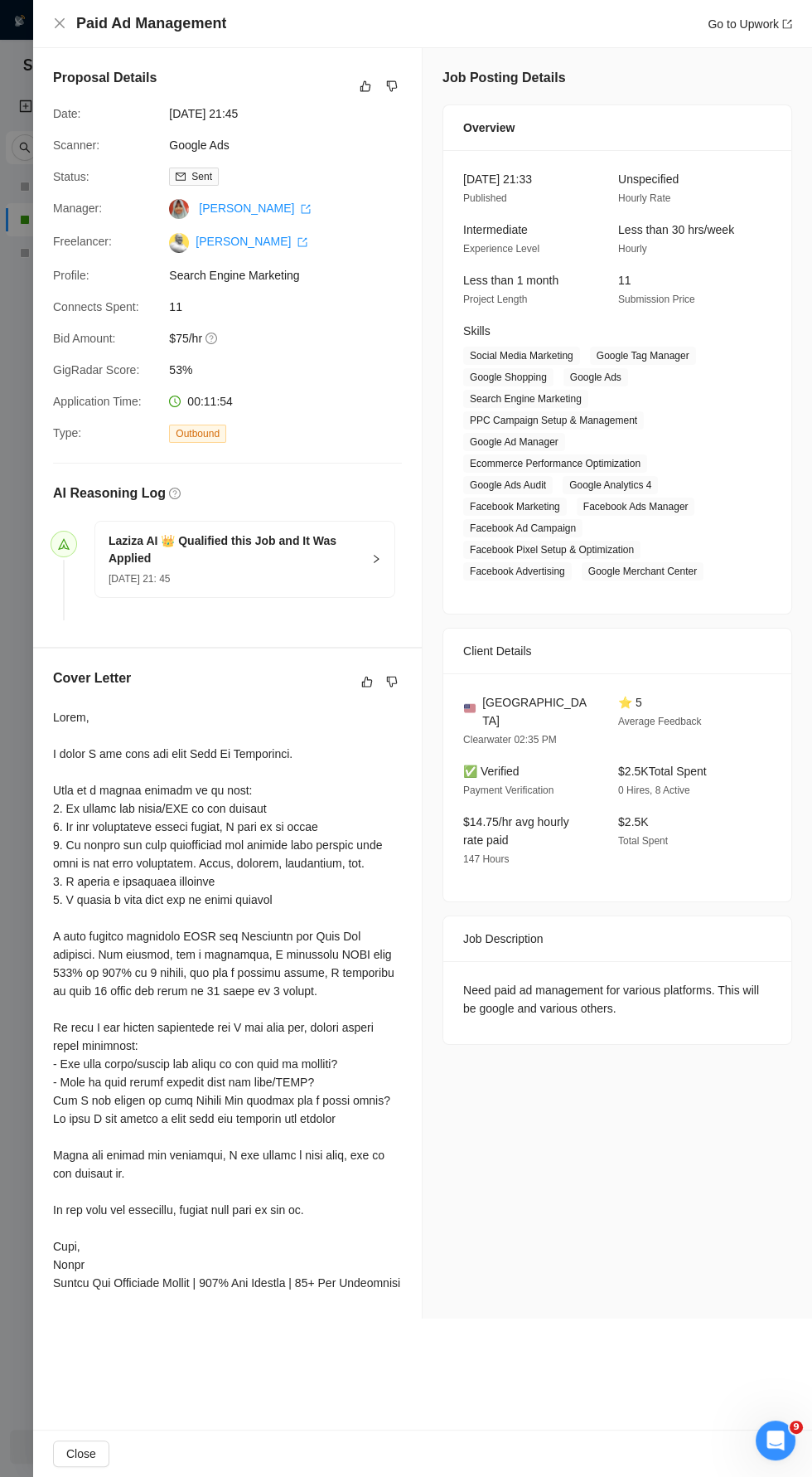
click at [72, 19] on div "Paid Ad Management Go to Upwork" at bounding box center [422, 24] width 739 height 21
click at [81, 19] on h4 "Paid Ad Management" at bounding box center [151, 24] width 150 height 21
click at [86, 13] on div "Paid Ad Management Go to Upwork" at bounding box center [423, 24] width 779 height 48
click at [83, 19] on h4 "Paid Ad Management" at bounding box center [151, 24] width 150 height 21
